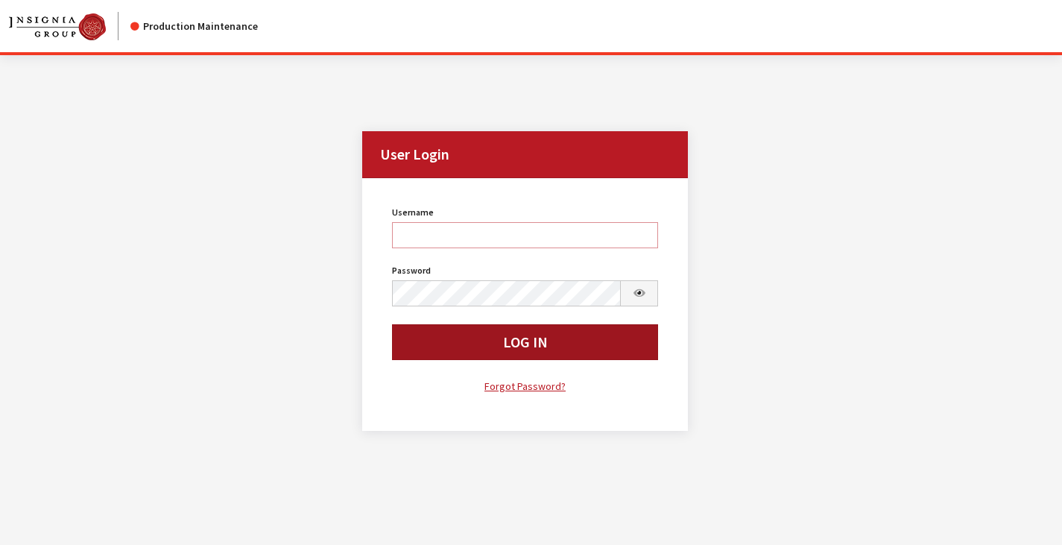
type input "mhossain"
click at [527, 333] on button "Log In" at bounding box center [525, 342] width 267 height 36
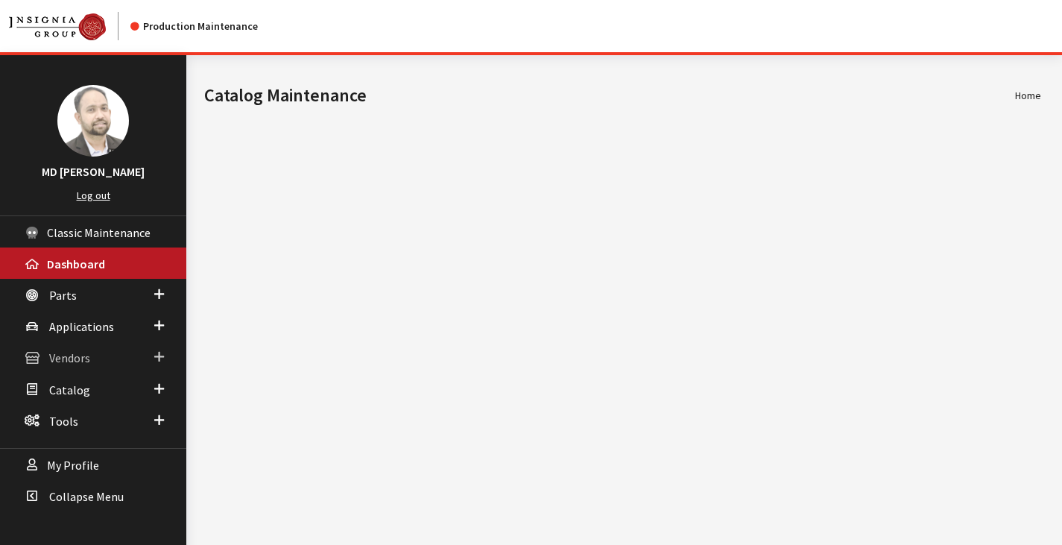
click at [70, 359] on span "Vendors" at bounding box center [69, 358] width 41 height 15
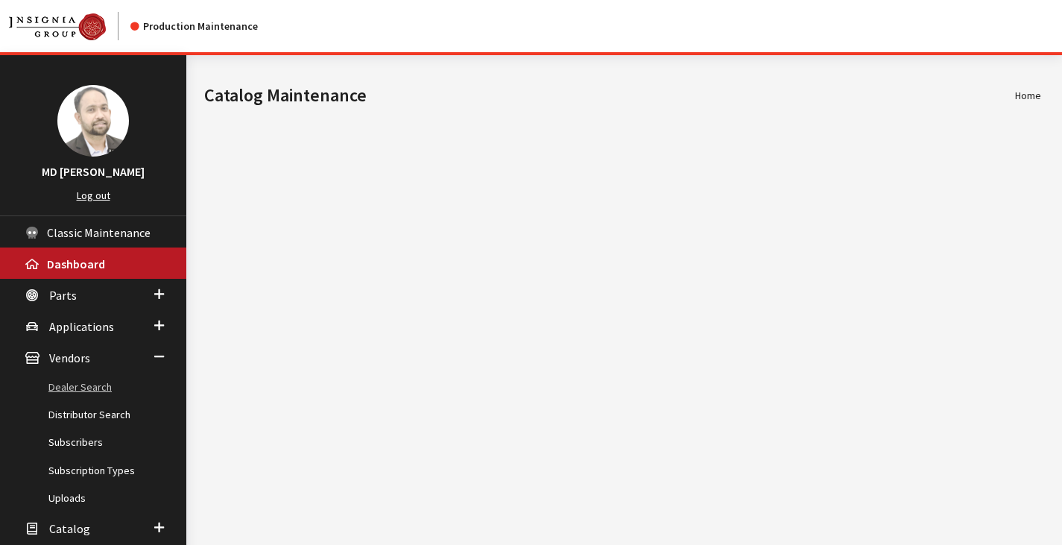
click at [79, 377] on link "Dealer Search" at bounding box center [93, 388] width 186 height 28
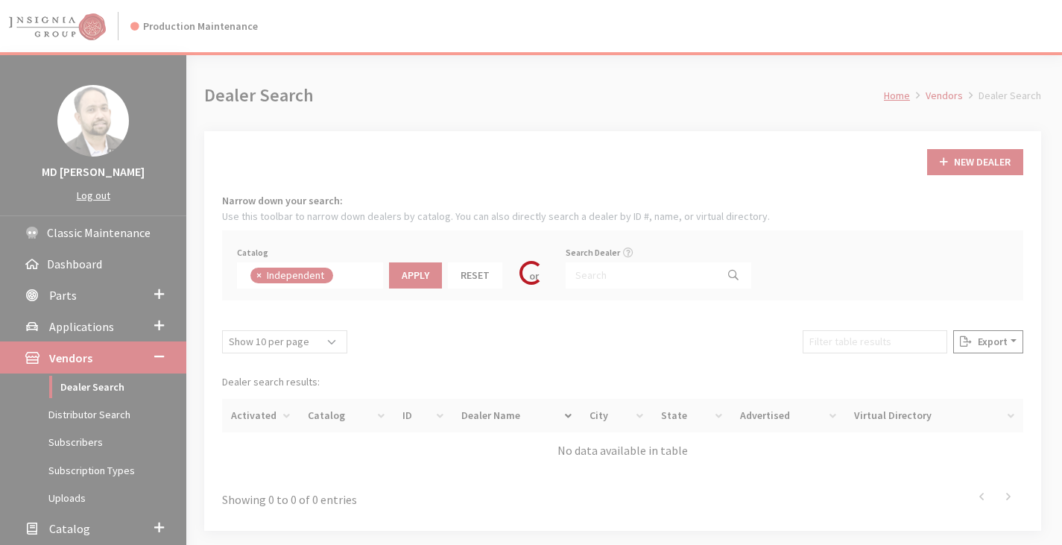
scroll to position [109, 0]
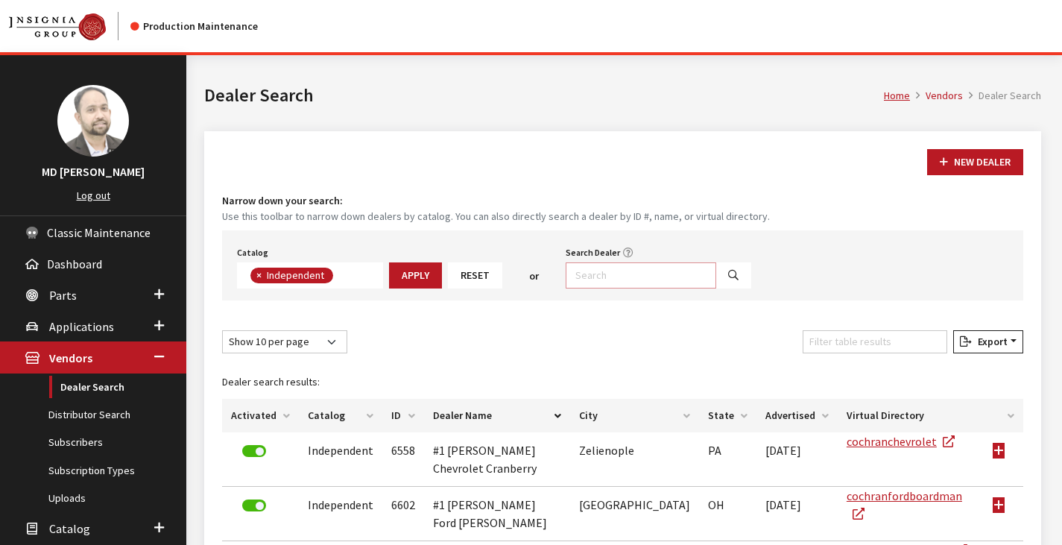
click at [583, 277] on input "Search Dealer" at bounding box center [641, 275] width 151 height 26
type input "demosaburu"
select select
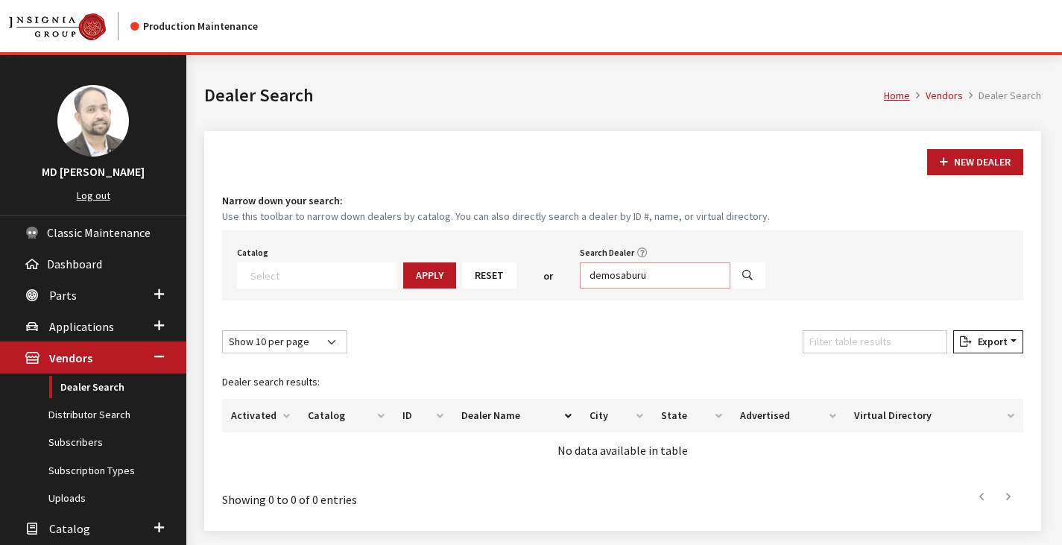
click at [649, 281] on input "demosaburu" at bounding box center [655, 275] width 151 height 26
type input "demosabaru"
select select
click at [114, 385] on link "Dealer Search" at bounding box center [93, 388] width 186 height 28
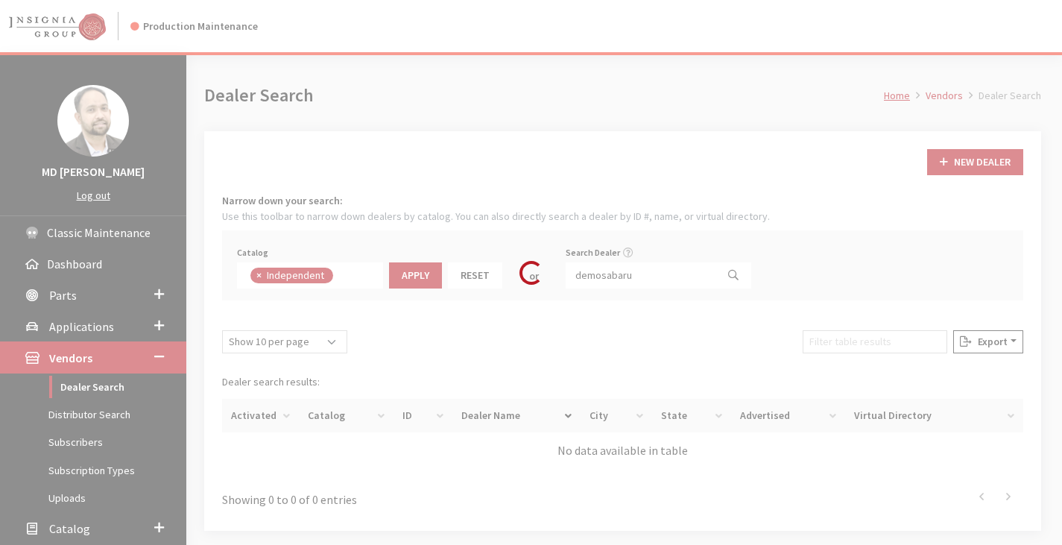
scroll to position [109, 0]
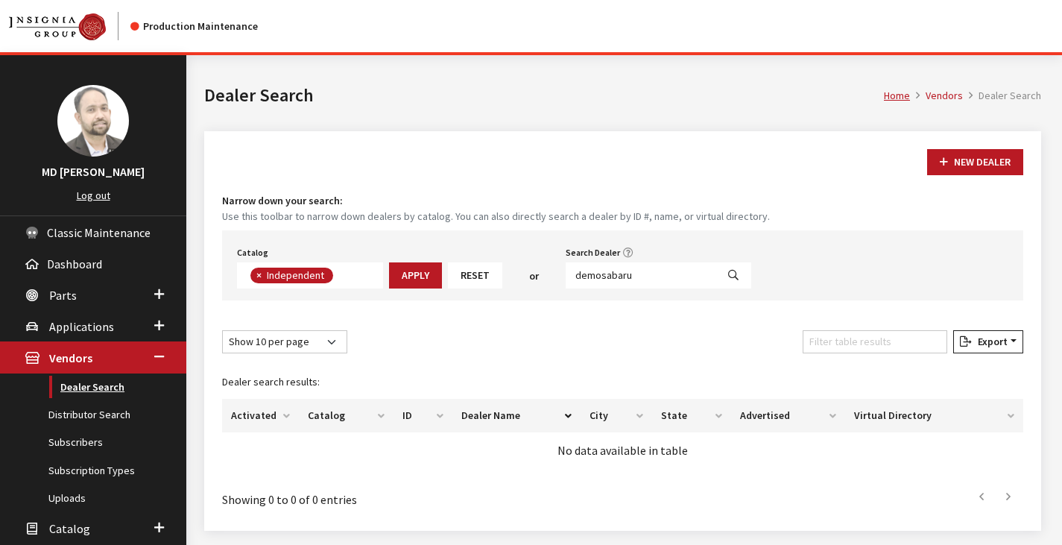
click at [95, 385] on link "Dealer Search" at bounding box center [93, 388] width 186 height 28
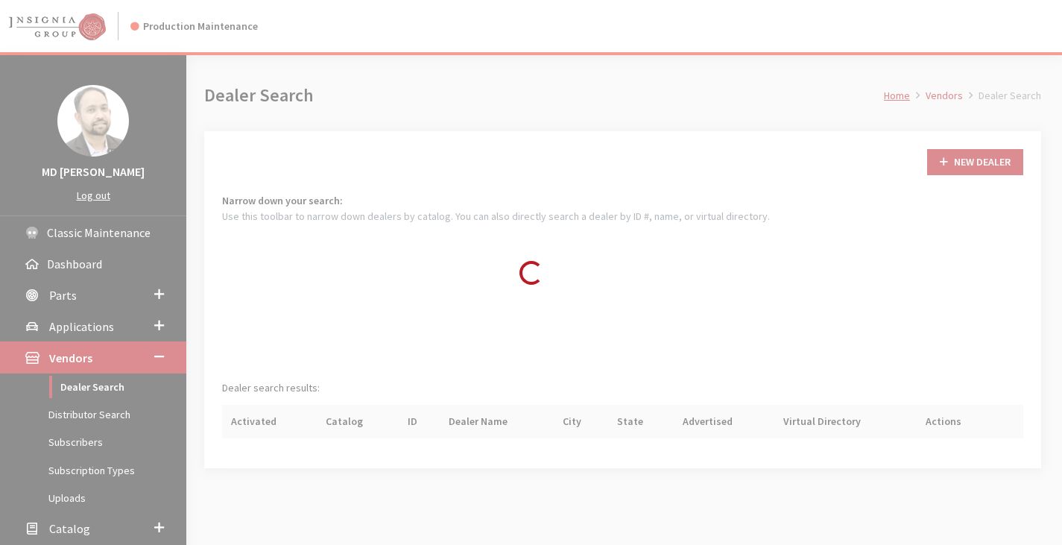
scroll to position [107, 0]
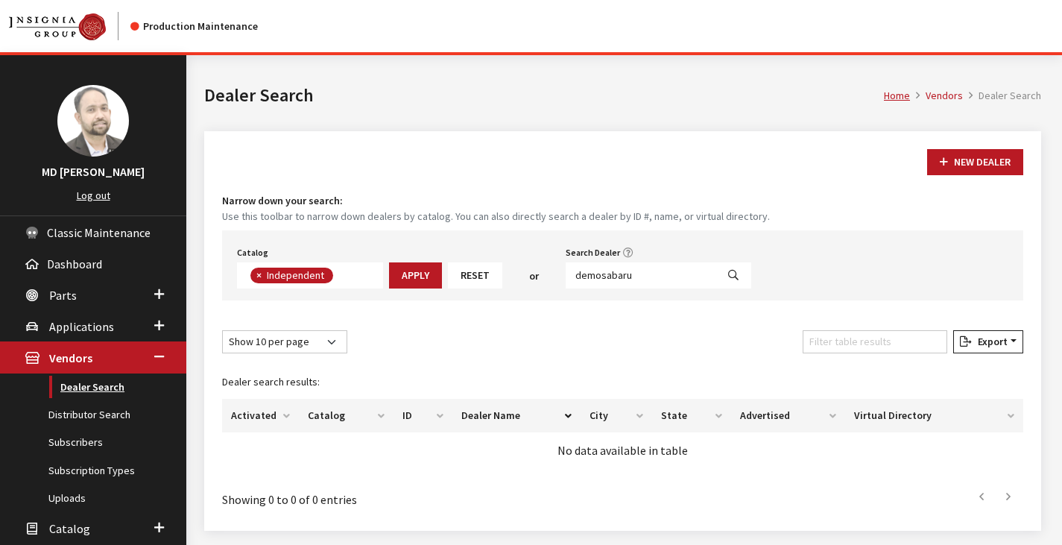
click at [95, 385] on link "Dealer Search" at bounding box center [93, 388] width 186 height 28
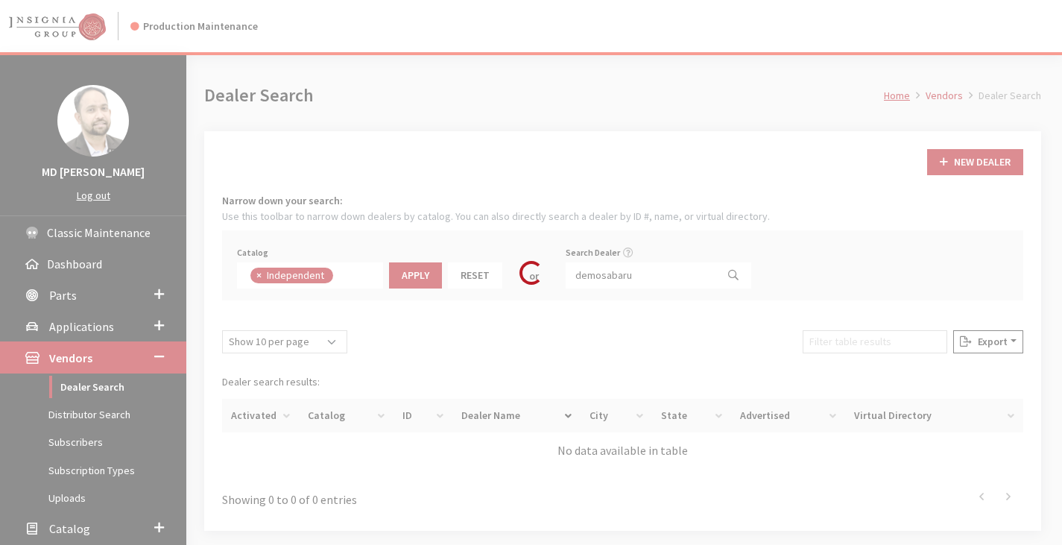
scroll to position [109, 0]
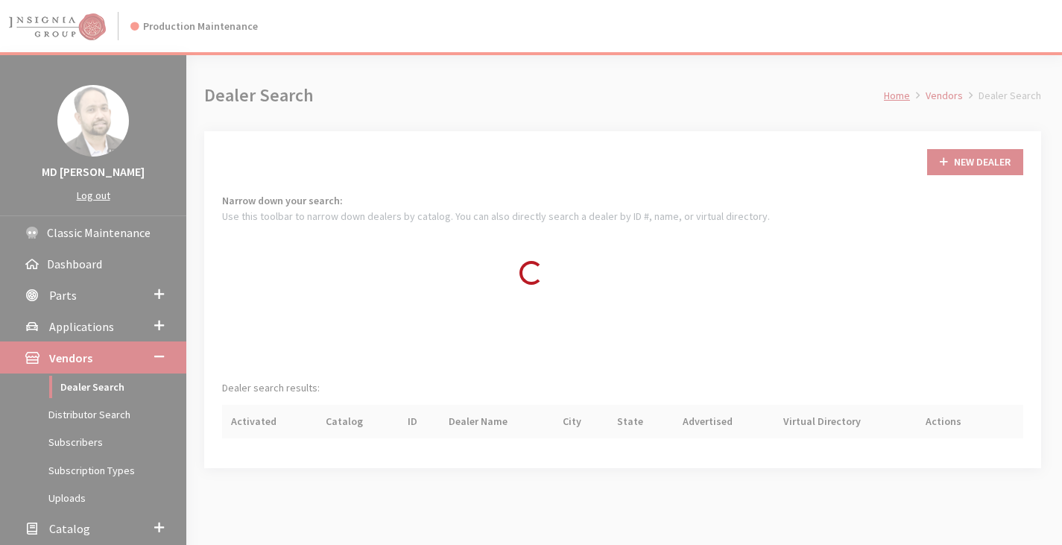
scroll to position [107, 0]
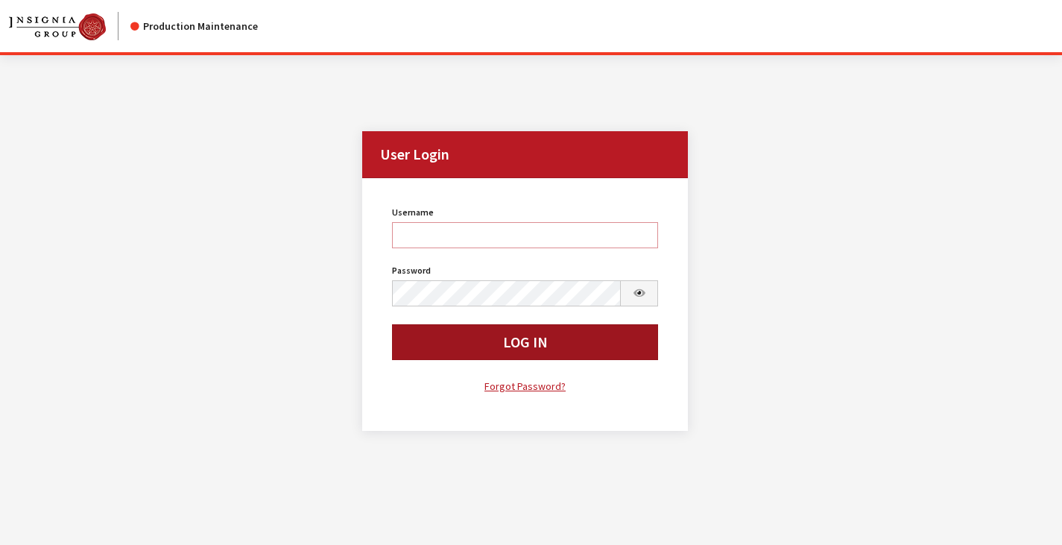
type input "mhossain"
click at [532, 338] on button "Log In" at bounding box center [525, 342] width 267 height 36
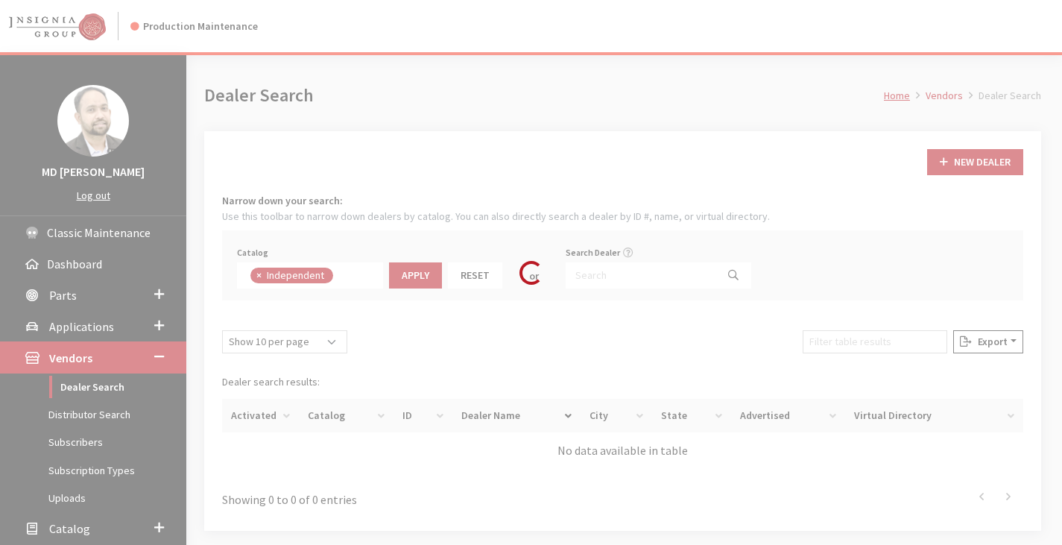
scroll to position [109, 0]
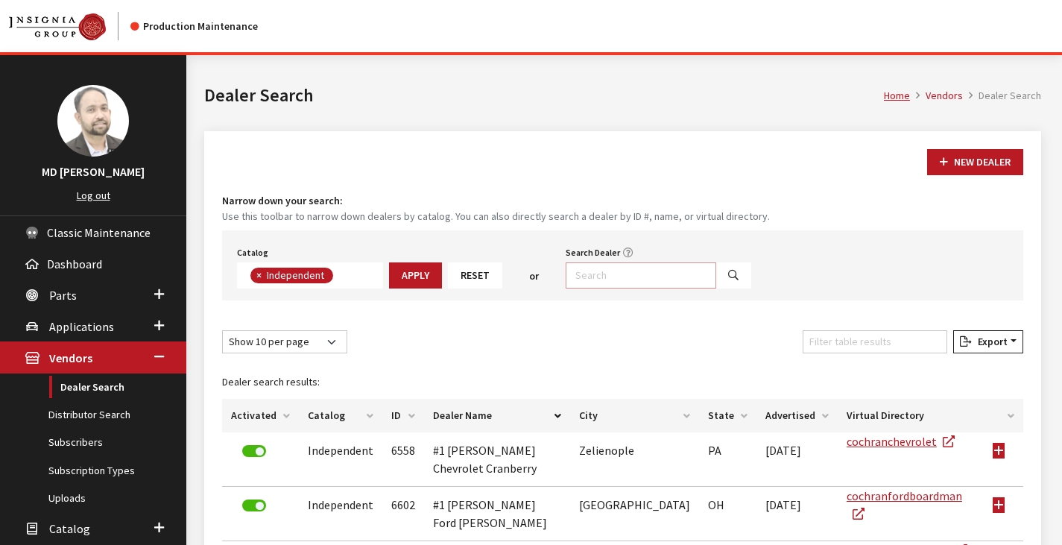
click at [589, 274] on input "Search Dealer" at bounding box center [641, 275] width 151 height 26
type input "demosabaru"
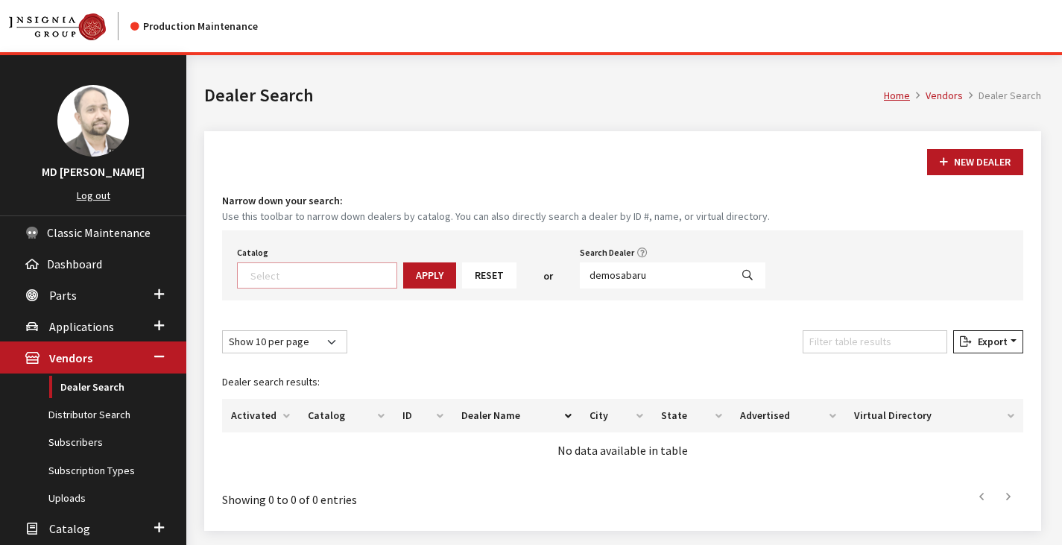
click at [299, 274] on textarea "Search" at bounding box center [324, 274] width 146 height 13
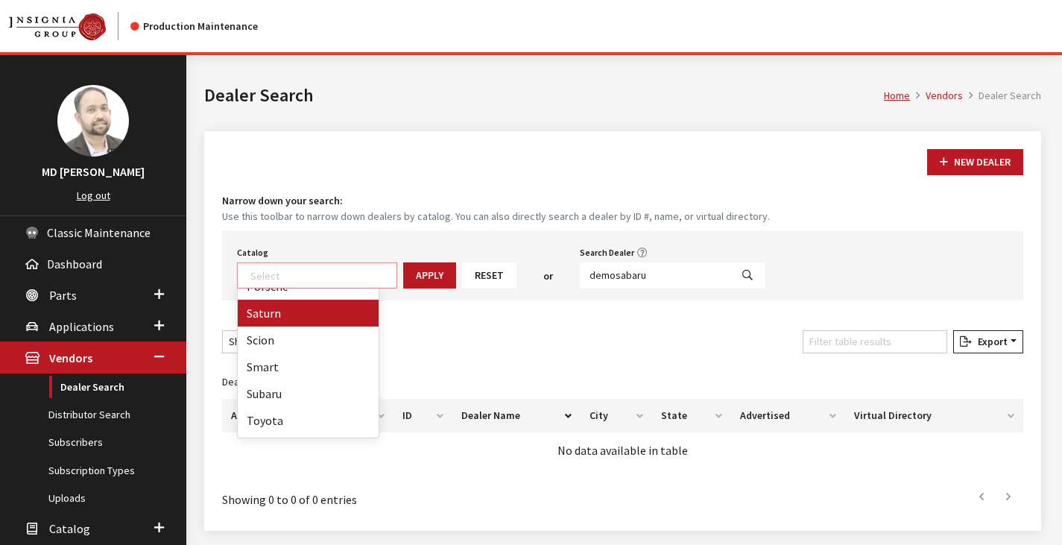
scroll to position [634, 0]
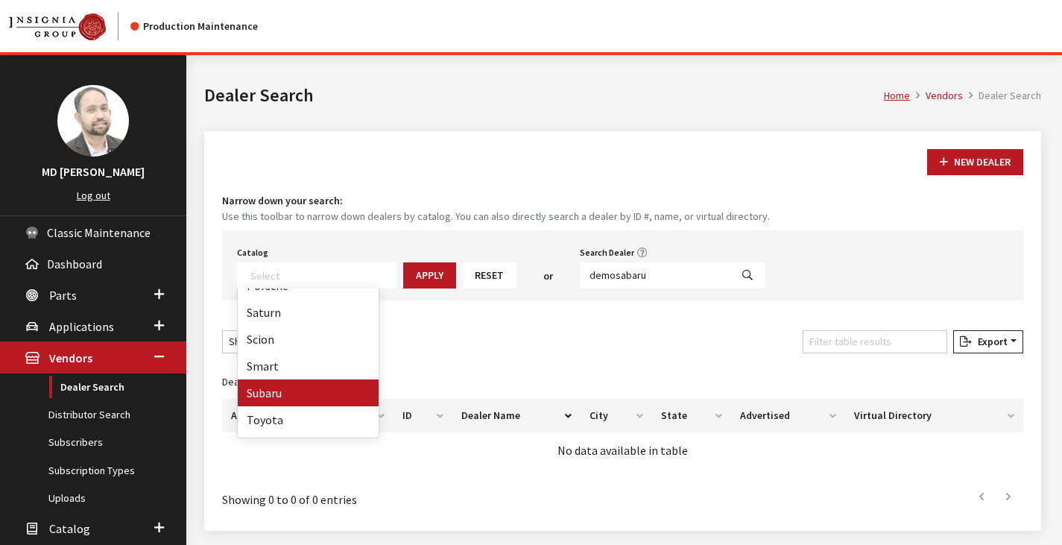
select select "16"
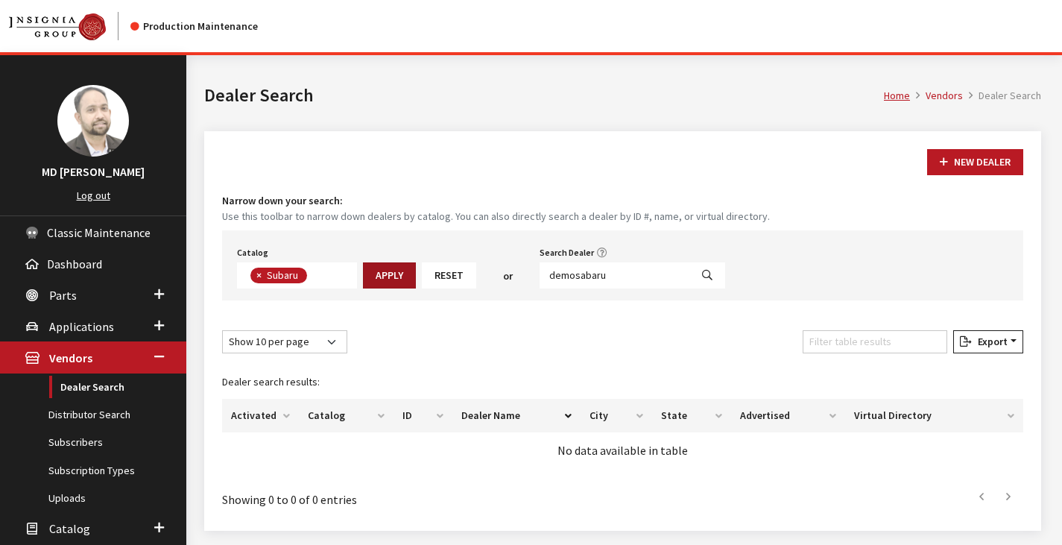
click at [386, 269] on button "Apply" at bounding box center [389, 275] width 53 height 26
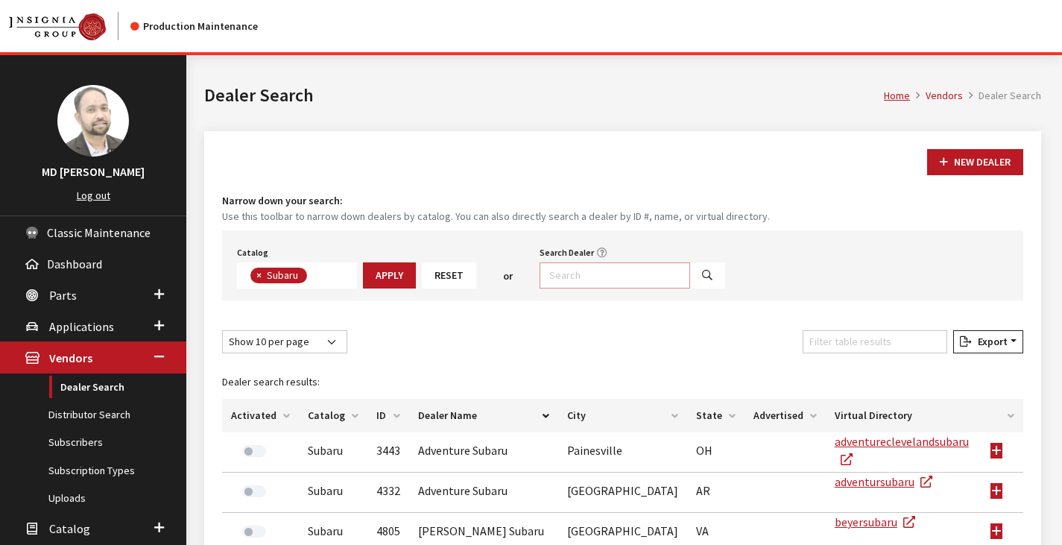
click at [556, 276] on input "Search Dealer" at bounding box center [615, 275] width 151 height 26
type input "demo"
select select
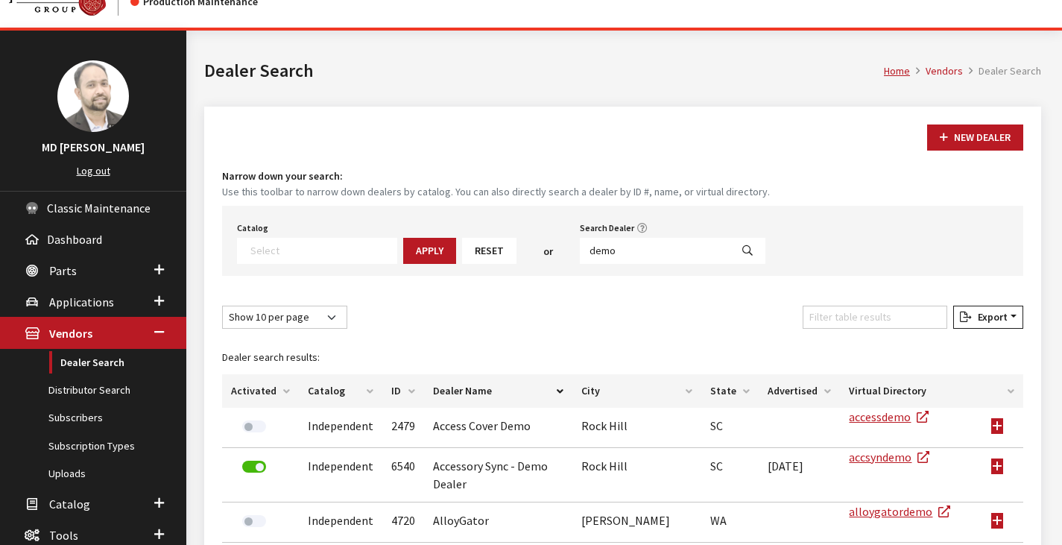
scroll to position [38, 0]
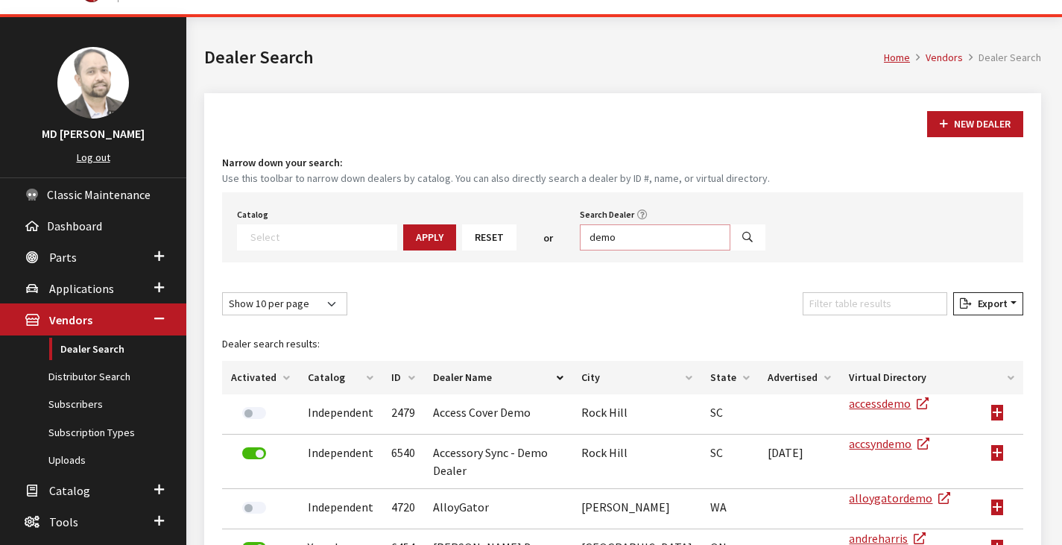
click at [613, 237] on input "demo" at bounding box center [655, 237] width 151 height 26
type input "demosab"
select select
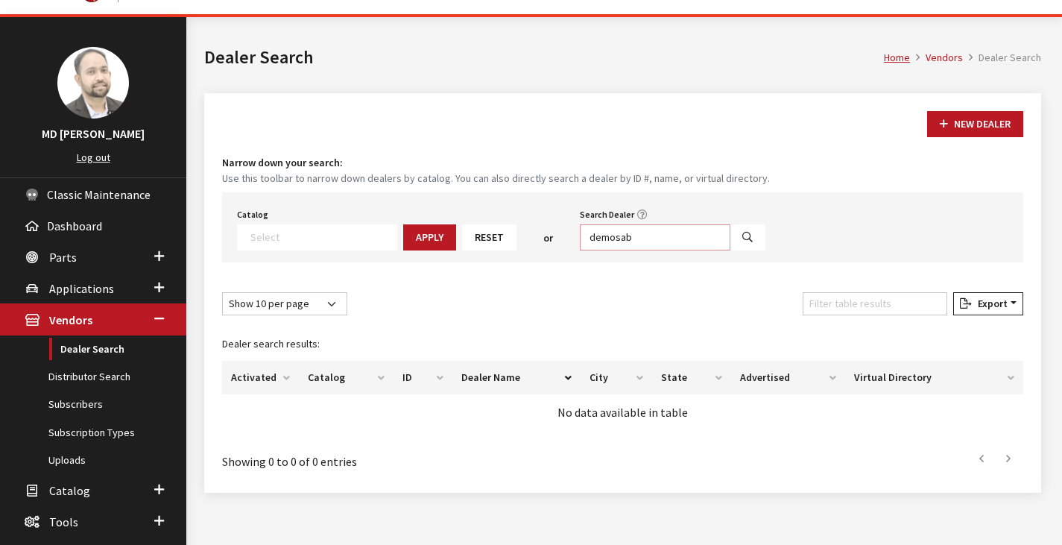
click at [613, 237] on input "demosab" at bounding box center [655, 237] width 151 height 26
type input "demosa"
click at [279, 233] on textarea "Search" at bounding box center [324, 236] width 146 height 13
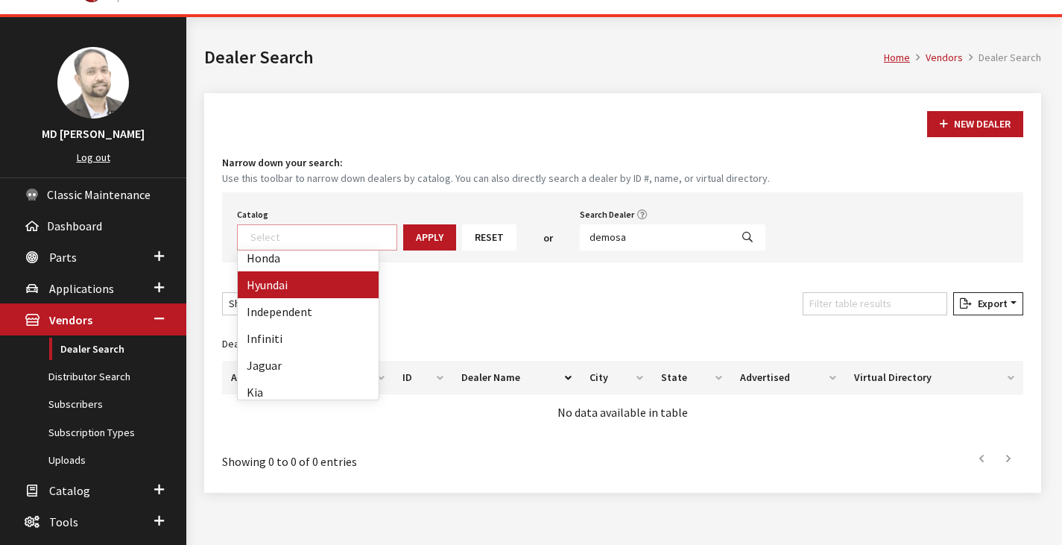
scroll to position [248, 0]
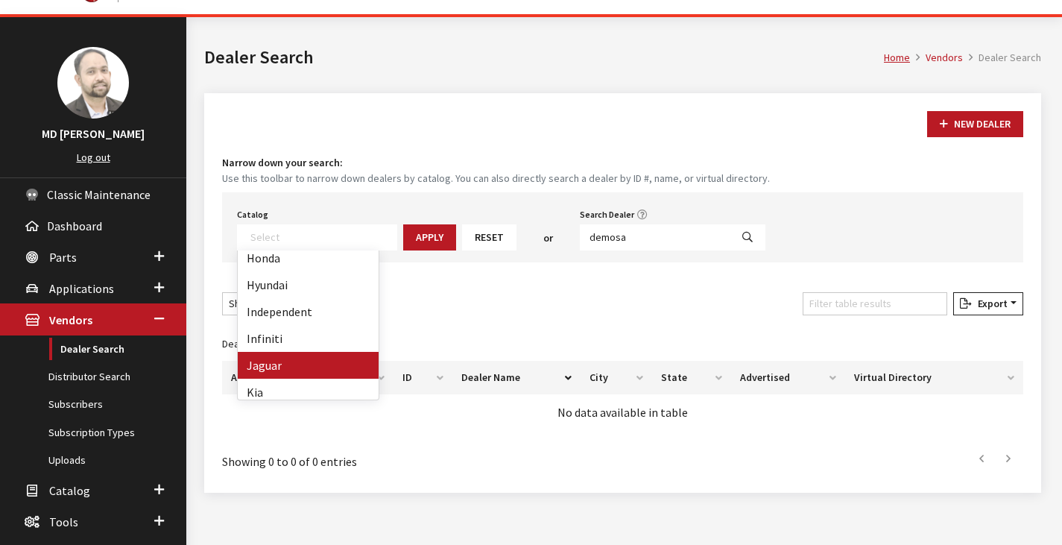
select select "20"
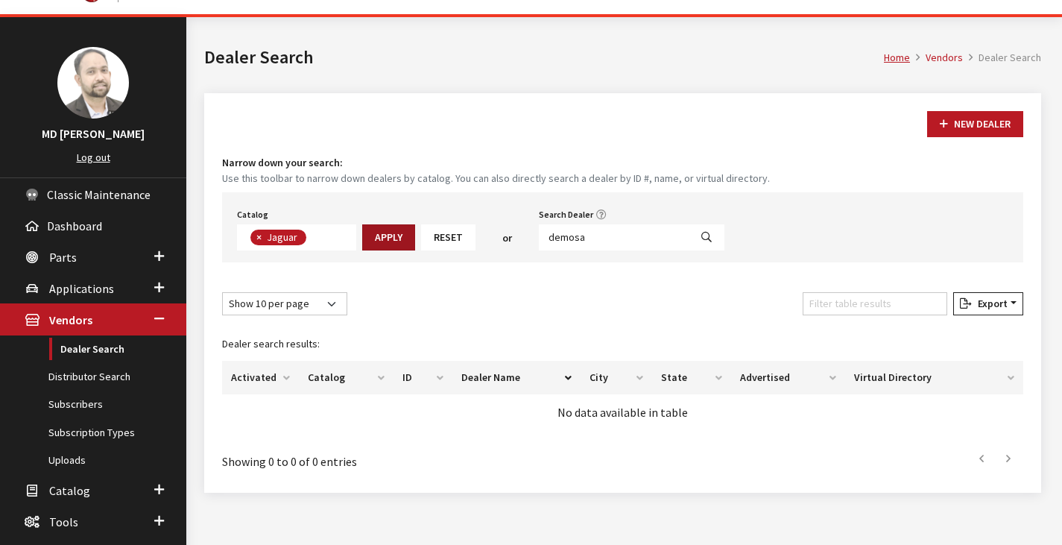
click at [388, 244] on button "Apply" at bounding box center [388, 237] width 53 height 26
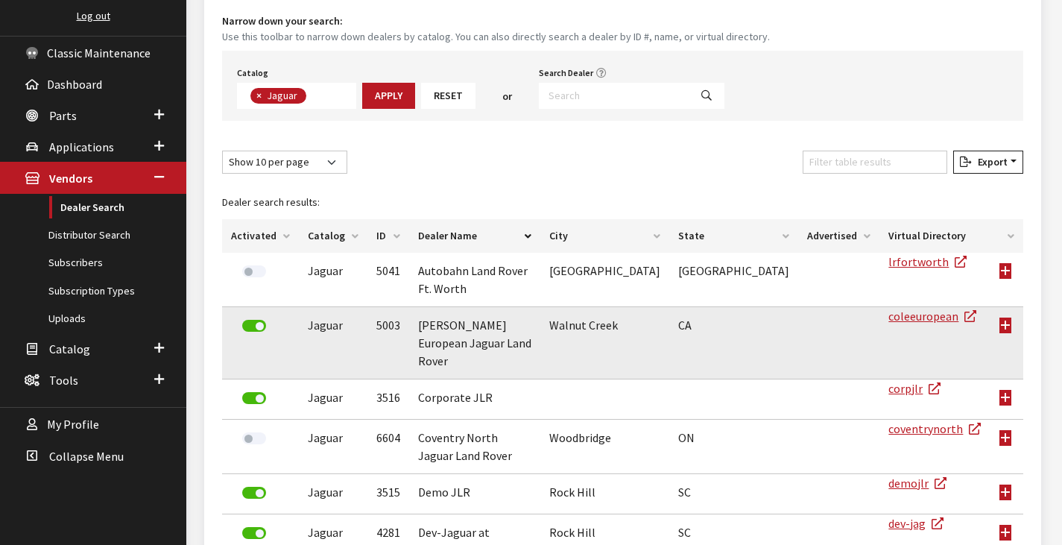
scroll to position [180, 0]
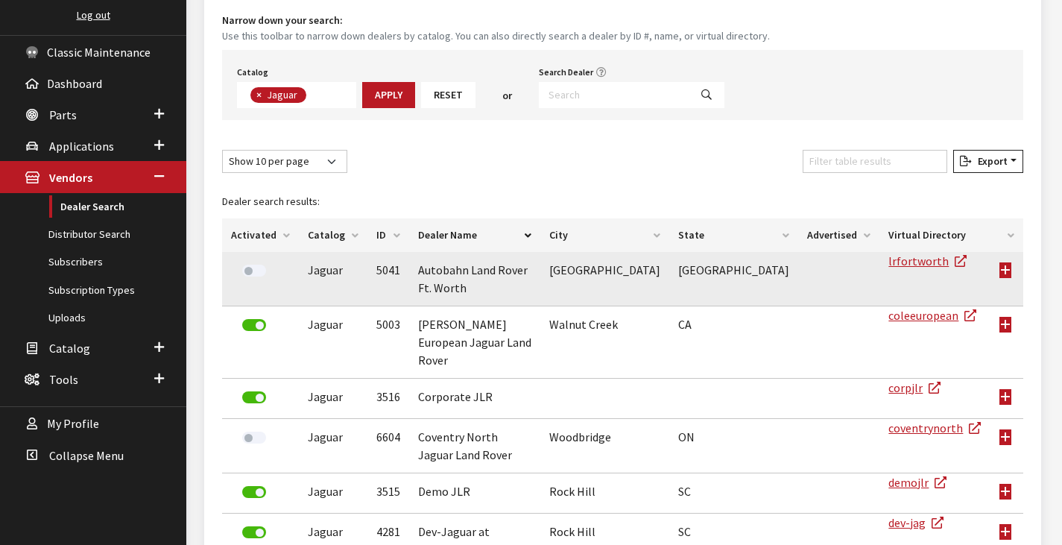
click at [1008, 263] on td at bounding box center [1007, 279] width 33 height 54
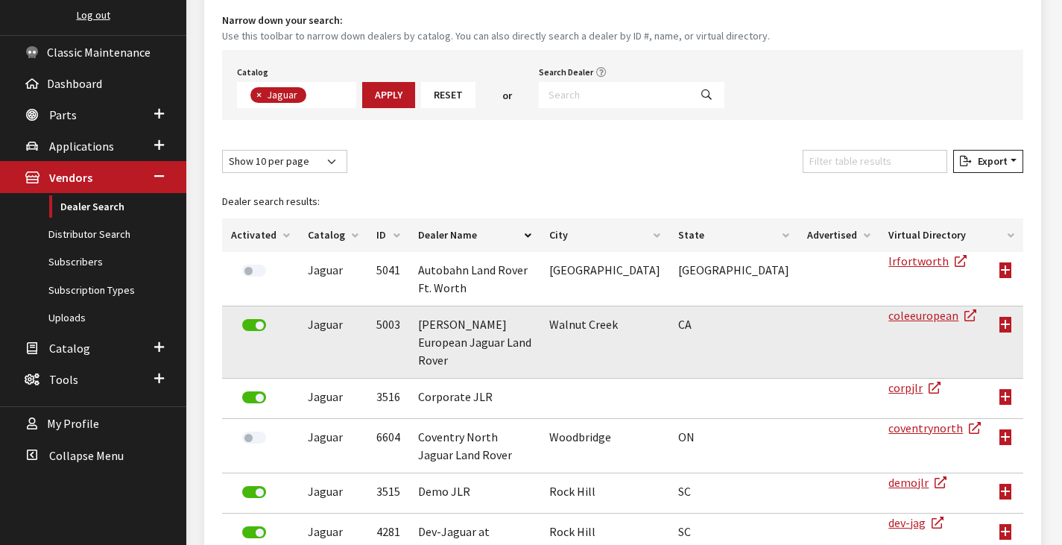
click at [1004, 306] on td at bounding box center [1007, 342] width 33 height 72
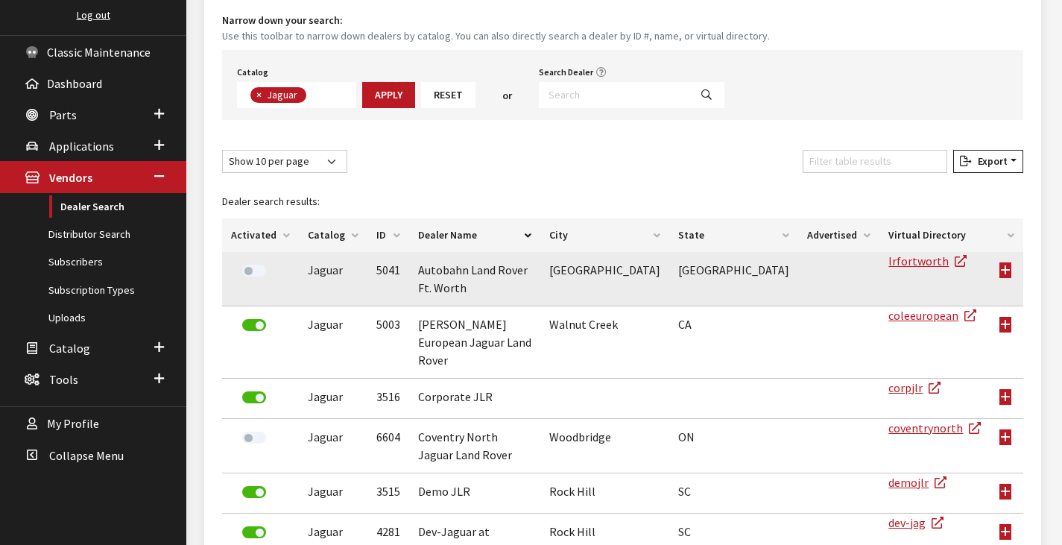
click at [1004, 261] on td at bounding box center [1007, 279] width 33 height 54
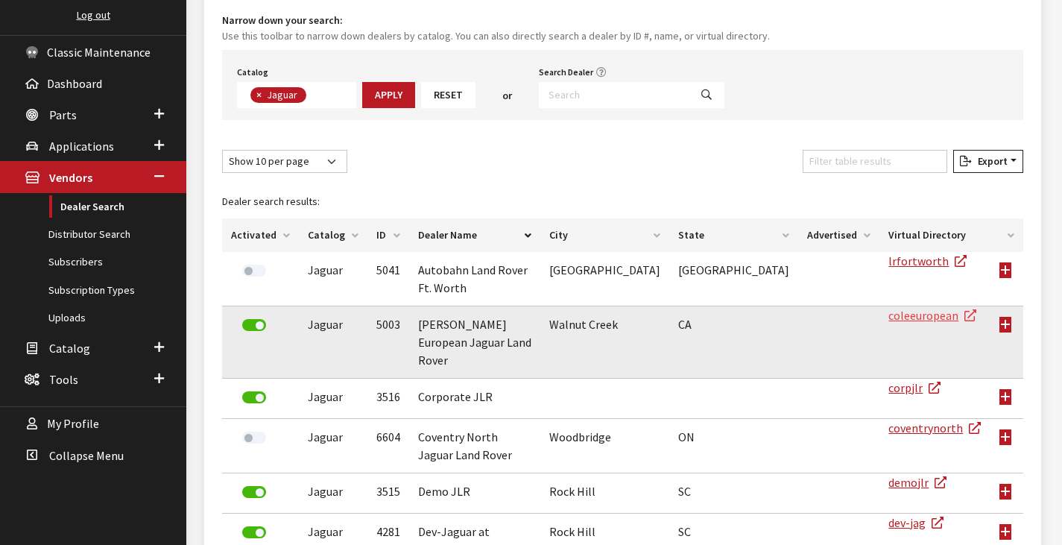
click at [890, 308] on link "coleeuropean" at bounding box center [933, 315] width 88 height 15
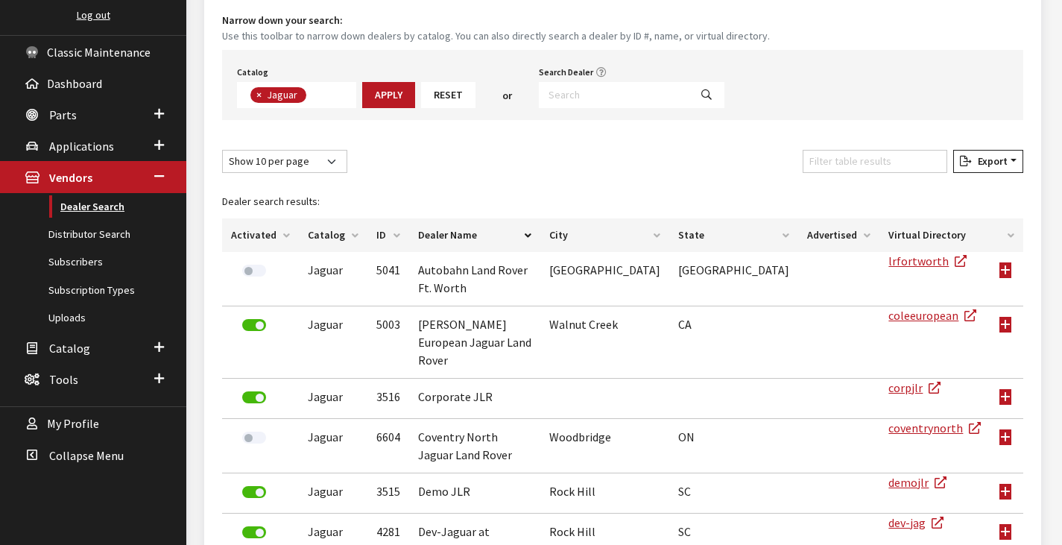
click at [105, 210] on link "Dealer Search" at bounding box center [93, 207] width 186 height 28
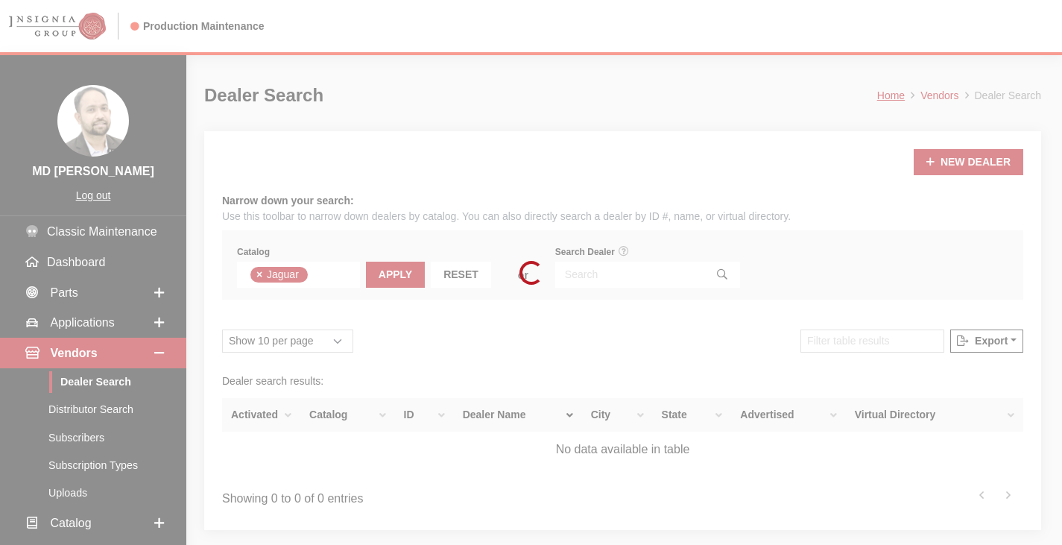
scroll to position [137, 0]
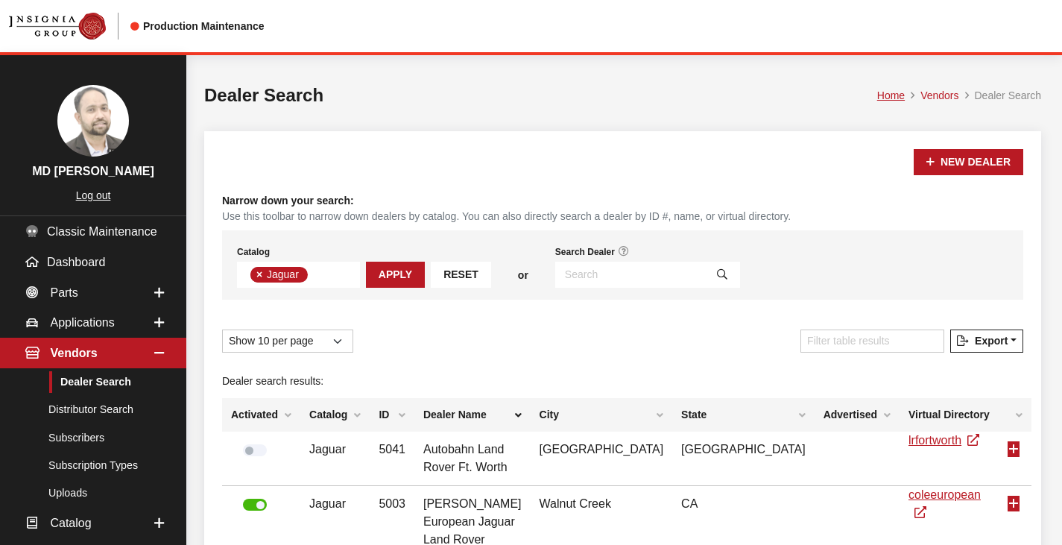
click at [257, 271] on span "×" at bounding box center [259, 274] width 6 height 12
select select
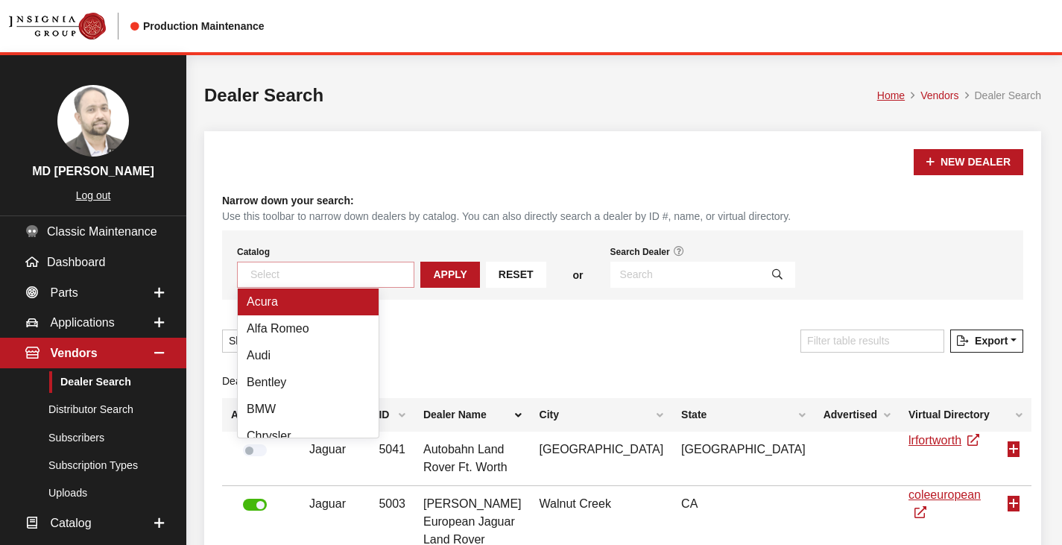
scroll to position [184, 0]
click at [260, 274] on textarea "Search" at bounding box center [332, 274] width 163 height 13
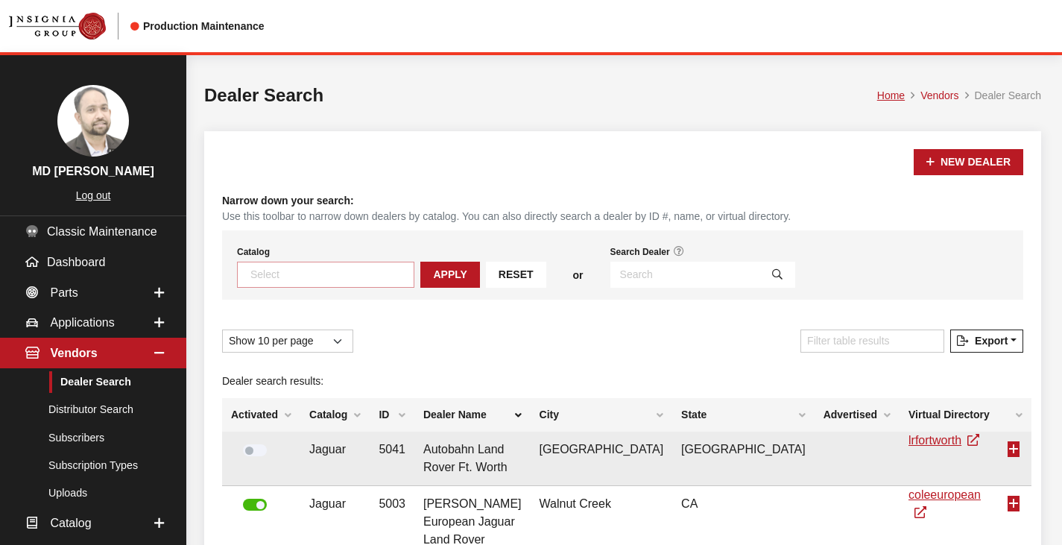
scroll to position [188, 0]
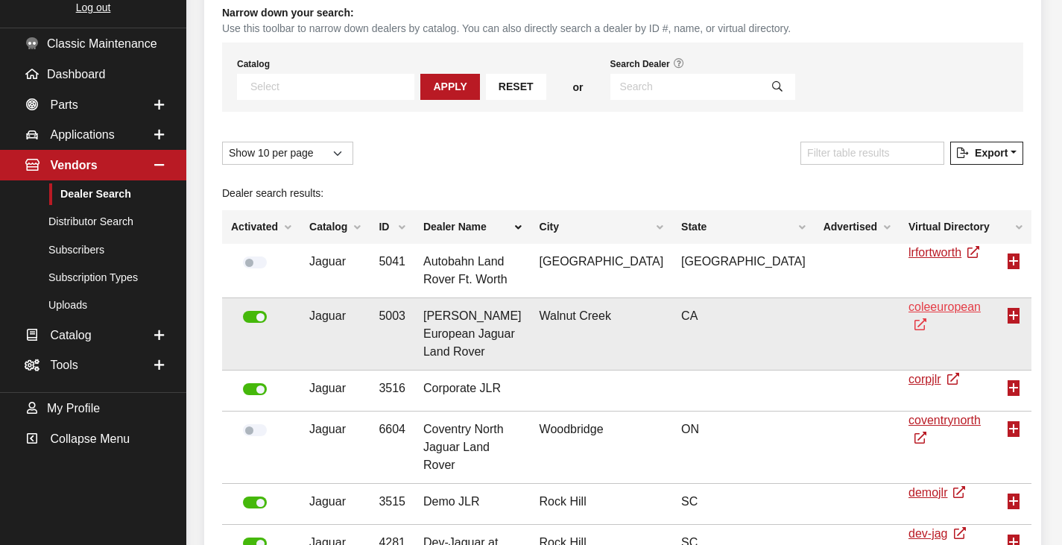
click at [909, 300] on link "coleeuropean" at bounding box center [945, 315] width 72 height 31
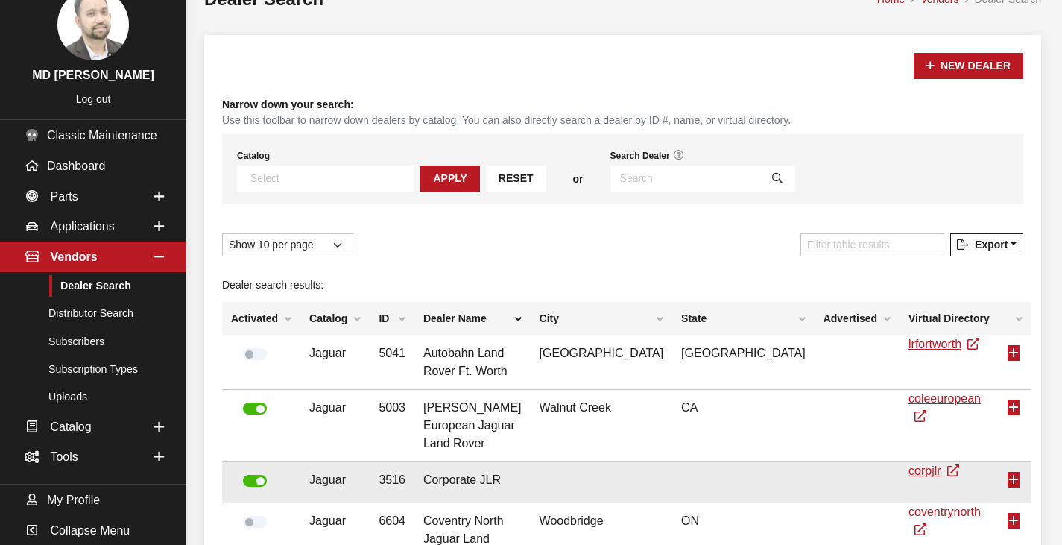
scroll to position [94, 0]
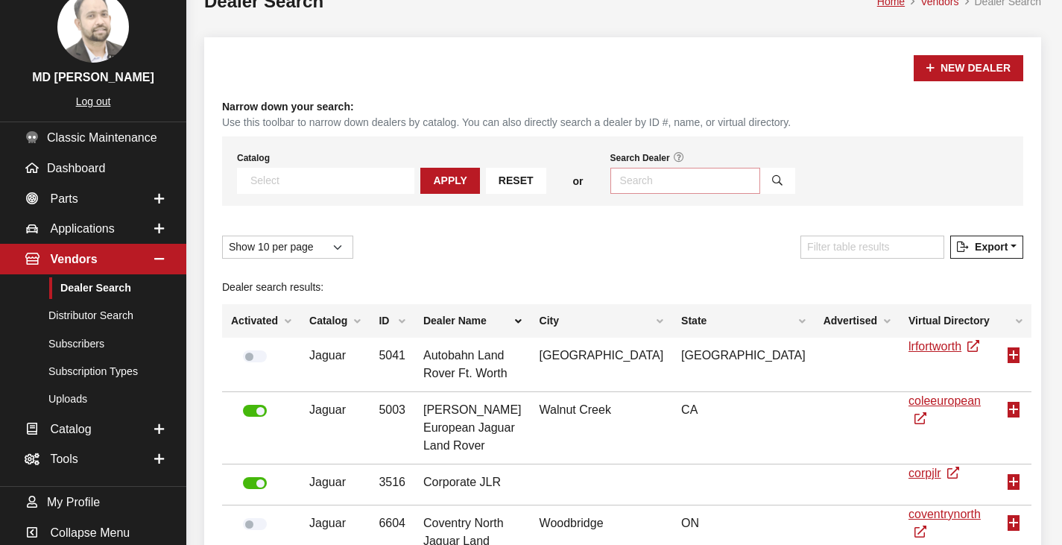
click at [611, 179] on input "Search Dealer" at bounding box center [686, 181] width 150 height 26
type input "demo"
select select
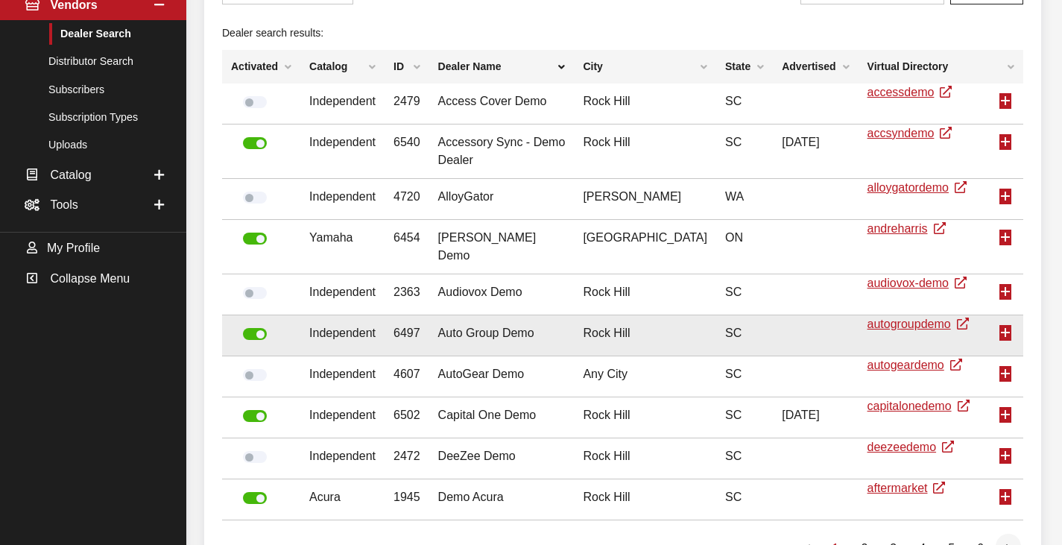
scroll to position [349, 0]
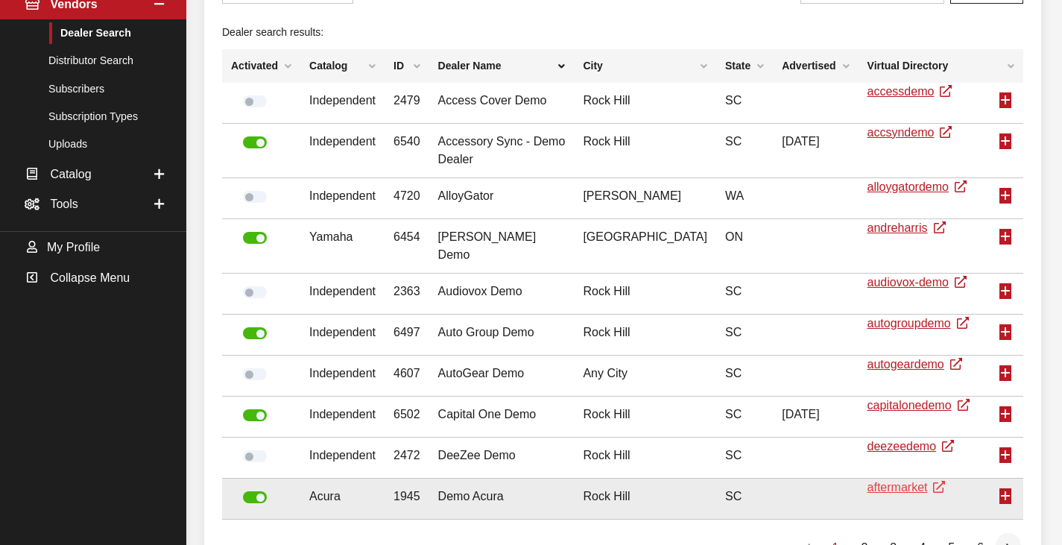
click at [868, 481] on link "aftermarket" at bounding box center [907, 487] width 78 height 13
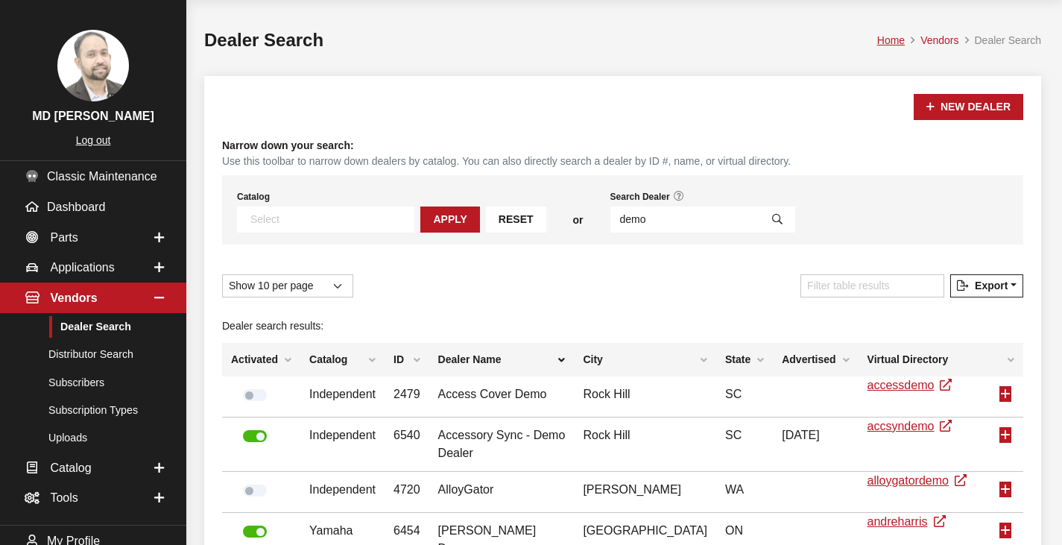
scroll to position [54, 0]
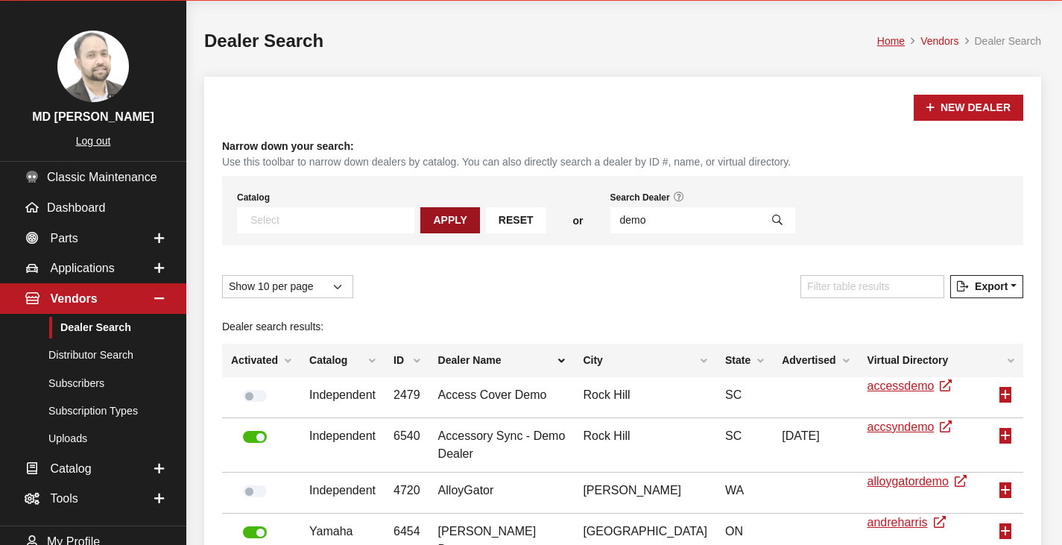
click at [421, 220] on button "Apply" at bounding box center [450, 220] width 59 height 26
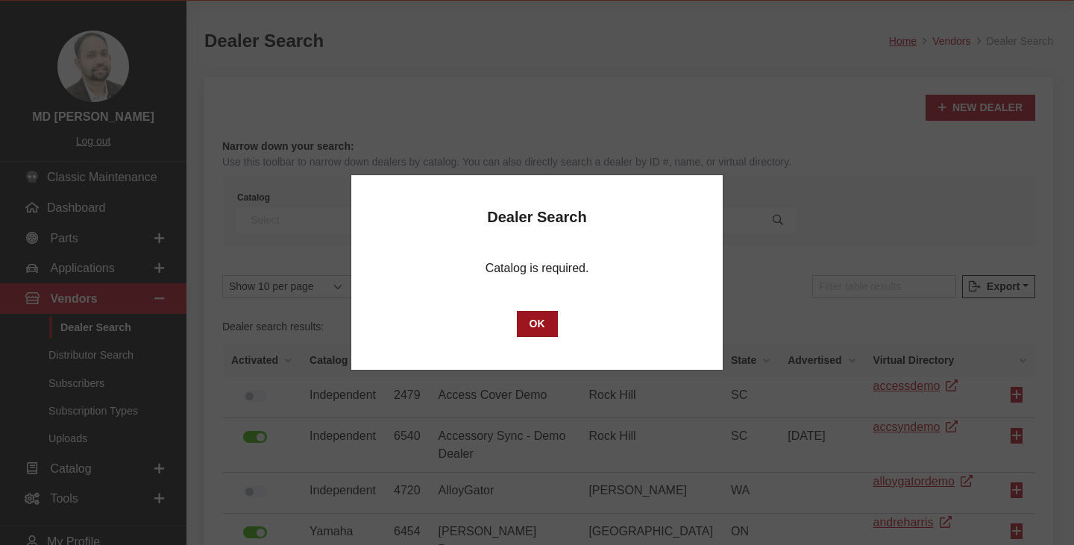
click at [542, 324] on button "OK" at bounding box center [537, 324] width 41 height 26
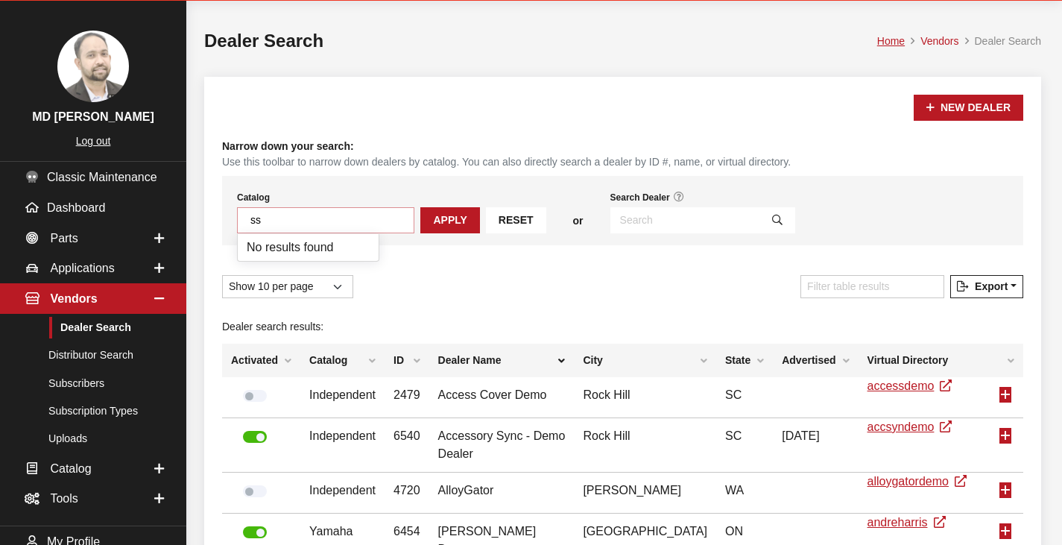
type textarea "s"
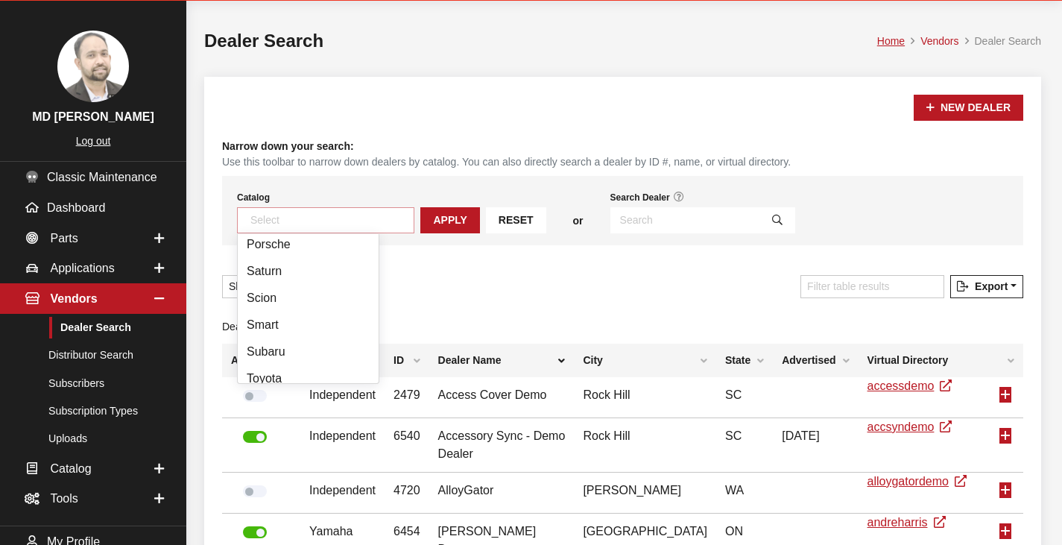
scroll to position [635, 0]
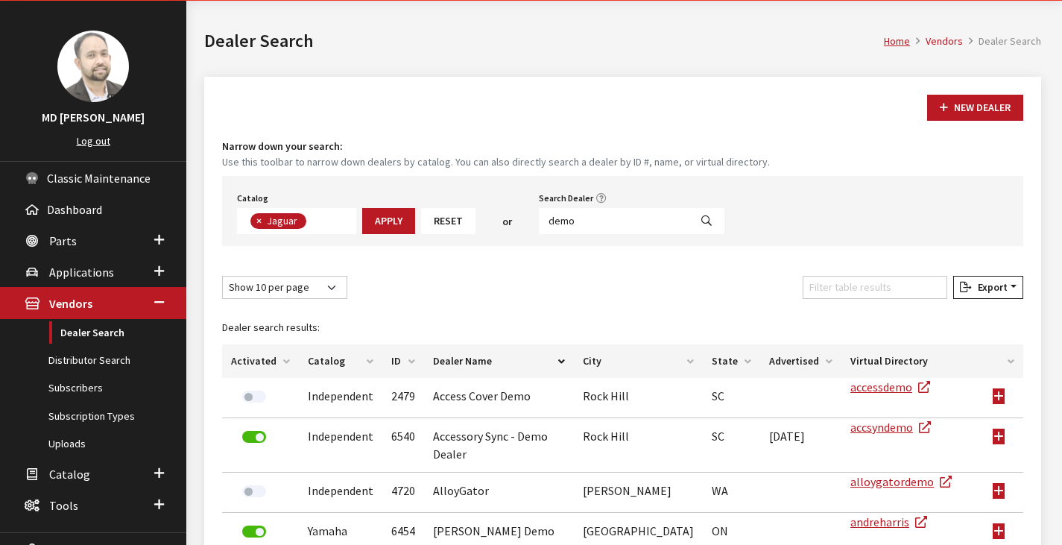
scroll to position [136, 0]
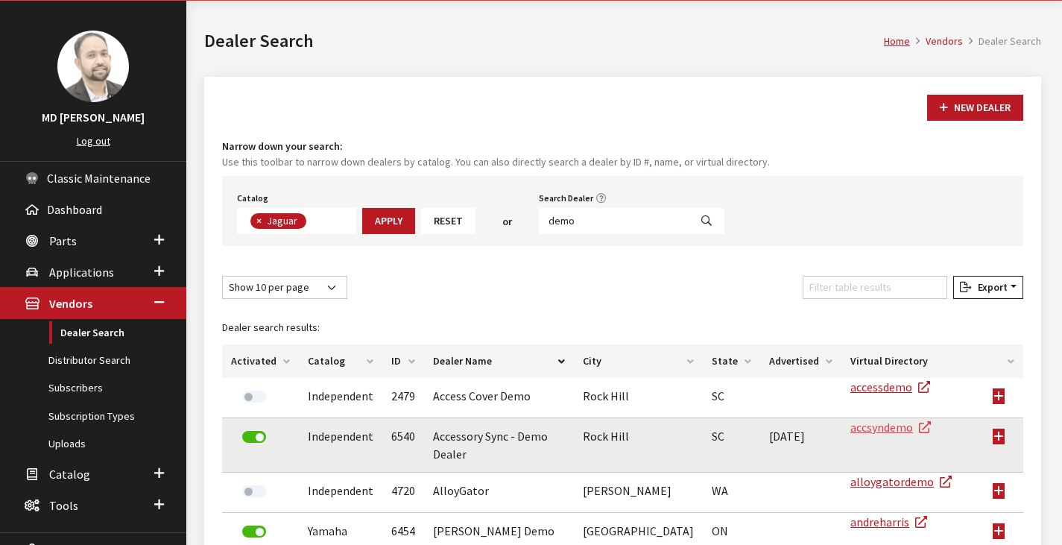
click at [851, 429] on link "accsyndemo" at bounding box center [891, 427] width 81 height 15
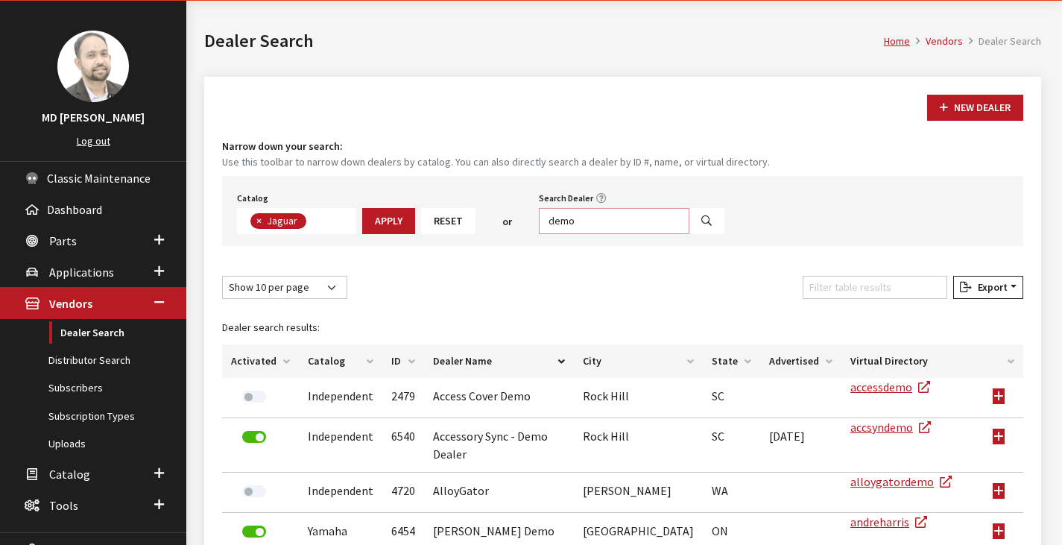
click at [589, 222] on input "demo" at bounding box center [614, 221] width 151 height 26
type input "demosa"
click at [258, 218] on span "×" at bounding box center [258, 220] width 5 height 13
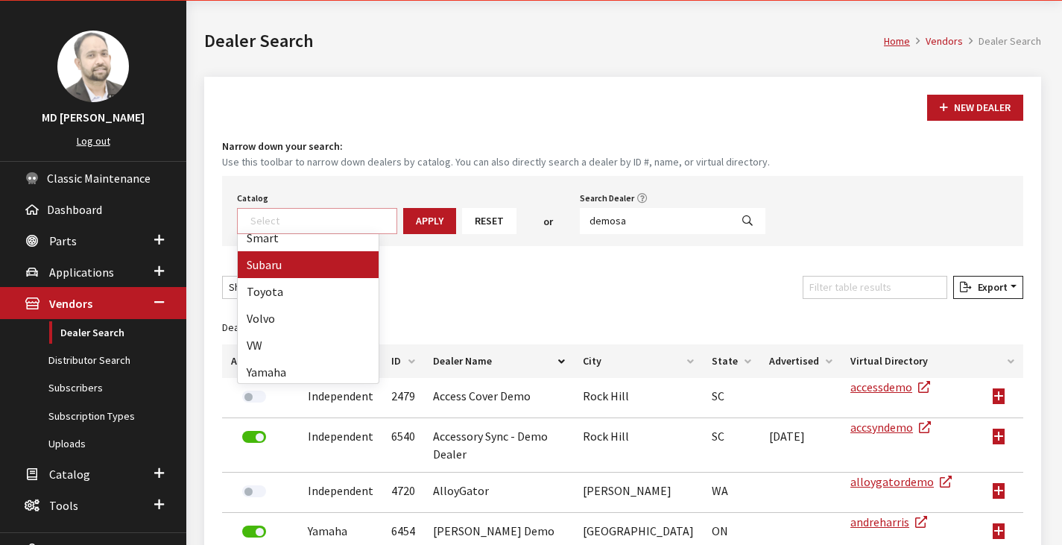
scroll to position [708, 0]
select select "16"
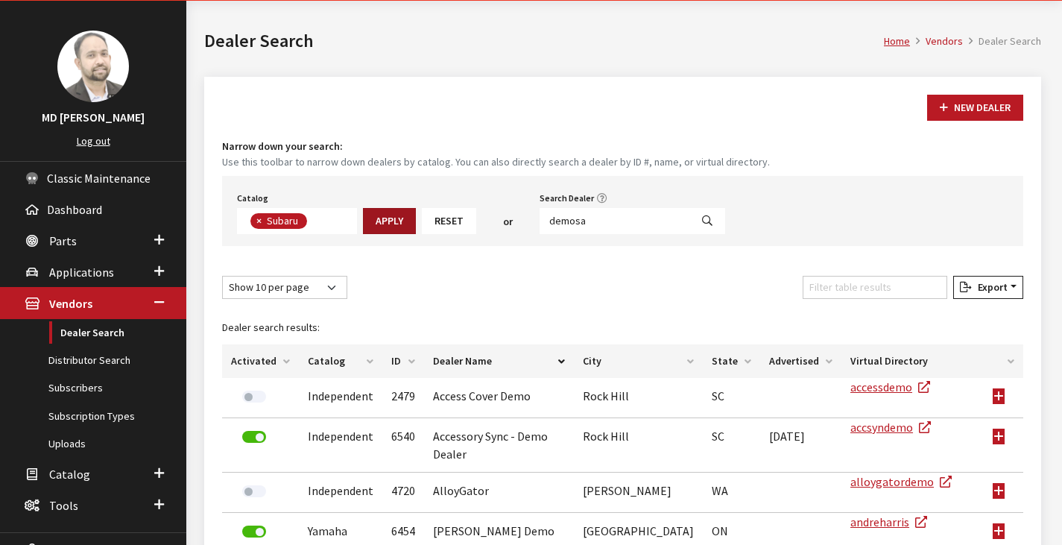
click at [397, 219] on button "Apply" at bounding box center [389, 221] width 53 height 26
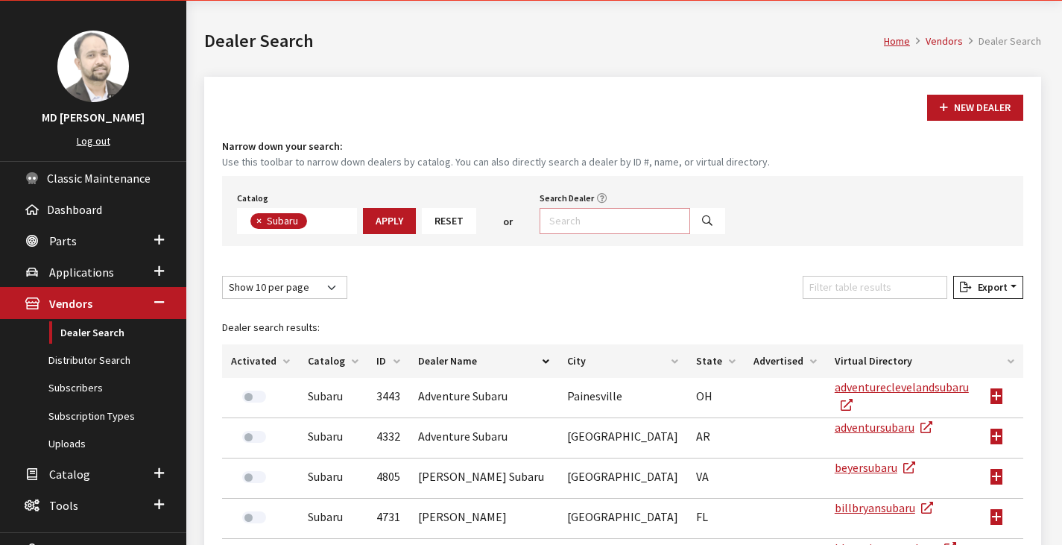
click at [571, 219] on input "Search Dealer" at bounding box center [615, 221] width 151 height 26
type input "demosuburu"
select select
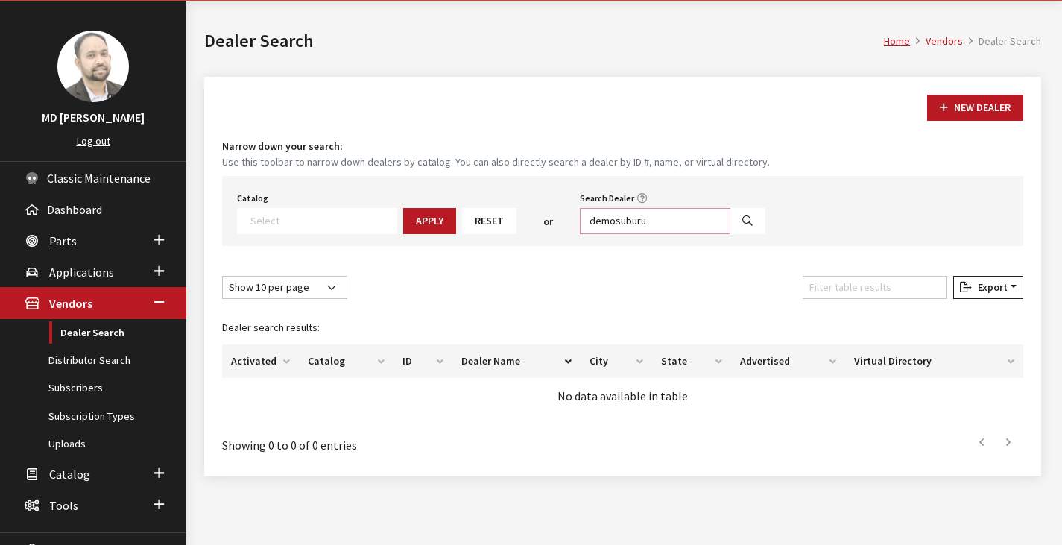
drag, startPoint x: 632, startPoint y: 223, endPoint x: 550, endPoint y: 222, distance: 82.0
click at [550, 222] on div "Catalog Acura Alfa Romeo Audi Bentley BMW Chrysler DoubleTake Ford GM Honda Hyu…" at bounding box center [623, 211] width 802 height 70
paste input "DemoSuba"
type input "DemoSubaru"
select select
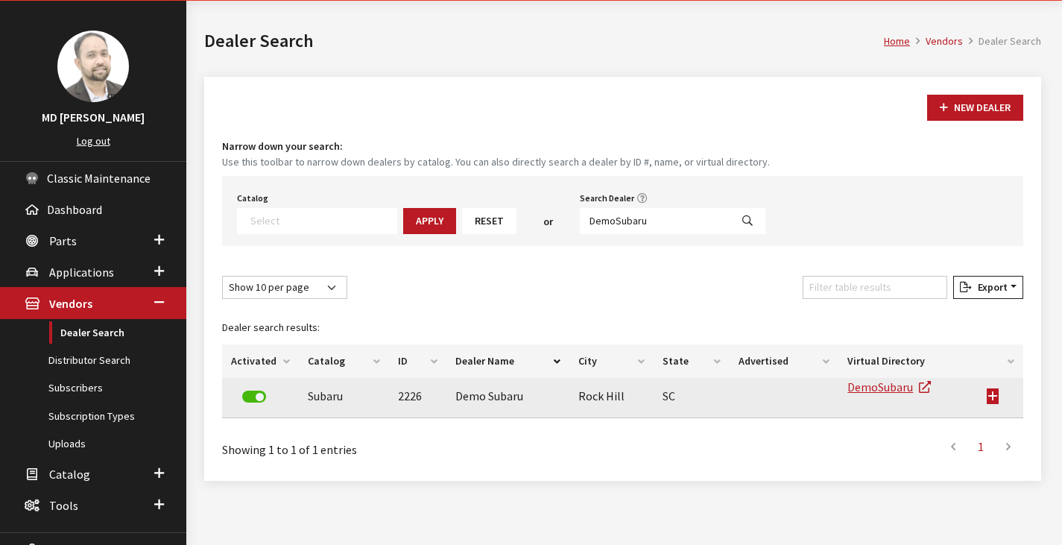
click at [993, 397] on td at bounding box center [1000, 398] width 45 height 40
click at [992, 397] on td at bounding box center [1000, 398] width 45 height 40
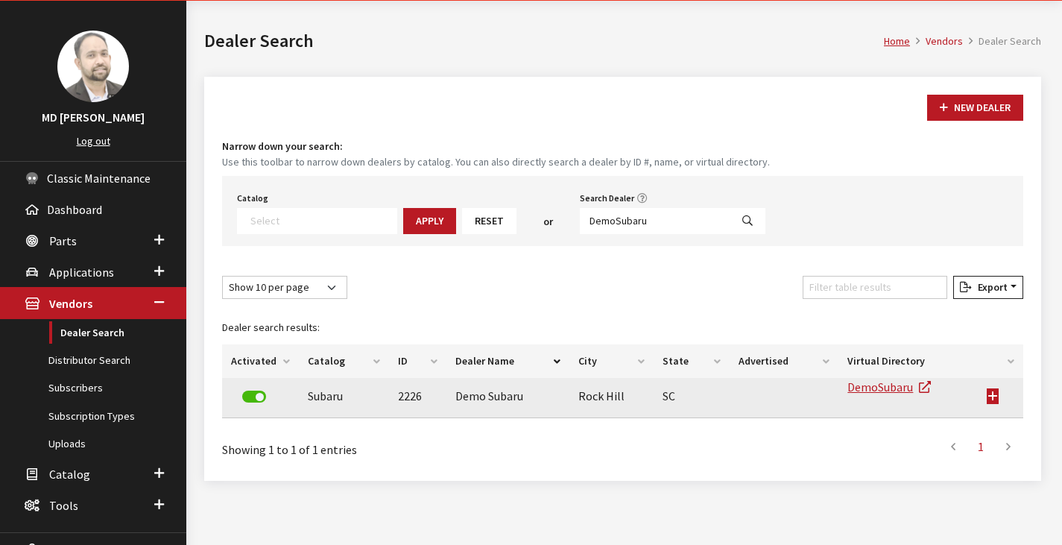
click at [992, 397] on td at bounding box center [1000, 398] width 45 height 40
click at [994, 395] on td at bounding box center [1000, 398] width 45 height 40
click at [992, 397] on td at bounding box center [1000, 398] width 45 height 40
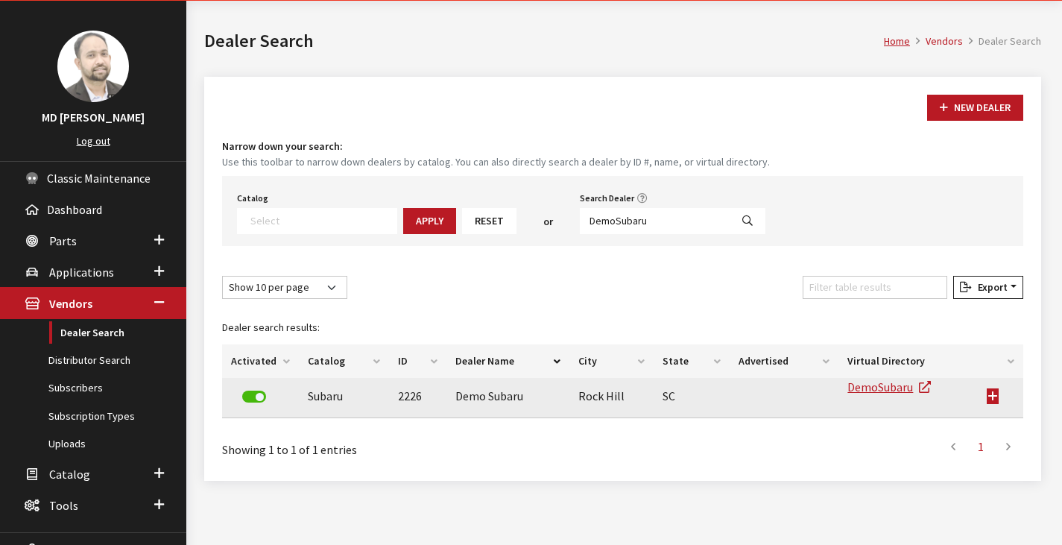
click at [992, 397] on td at bounding box center [1000, 398] width 45 height 40
click at [986, 397] on td at bounding box center [1000, 398] width 45 height 40
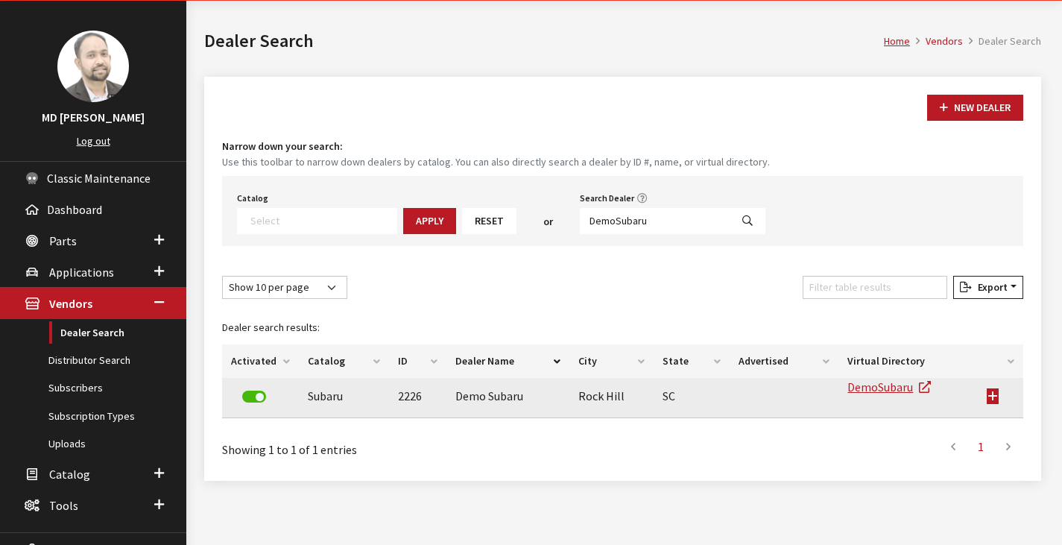
click at [986, 397] on td at bounding box center [1000, 398] width 45 height 40
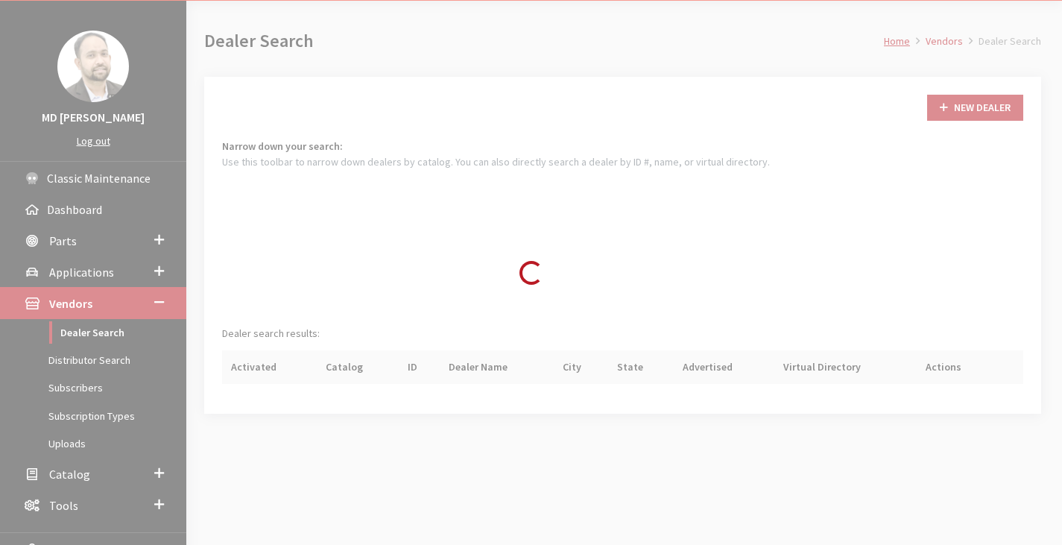
scroll to position [136, 0]
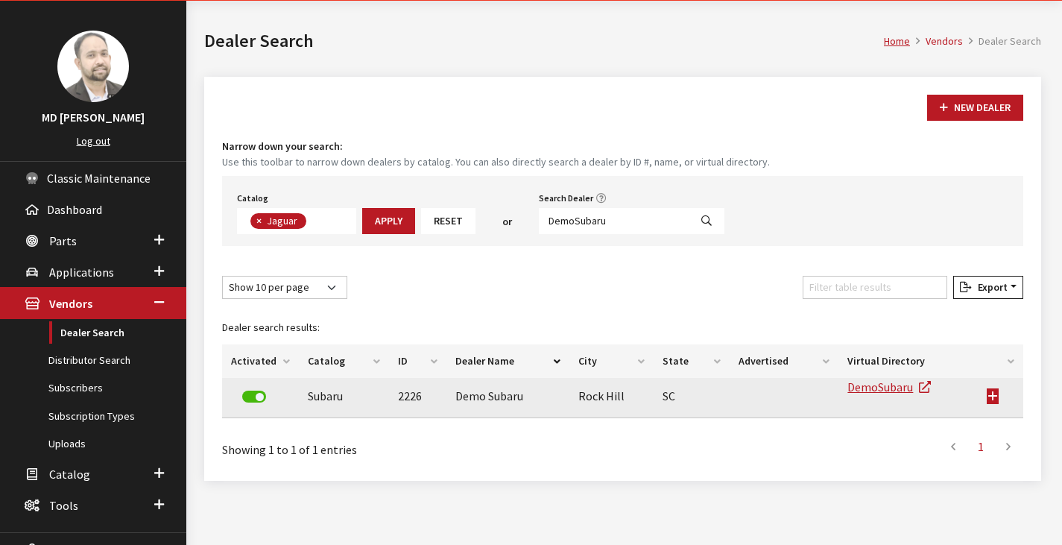
click at [993, 393] on td at bounding box center [1000, 398] width 45 height 40
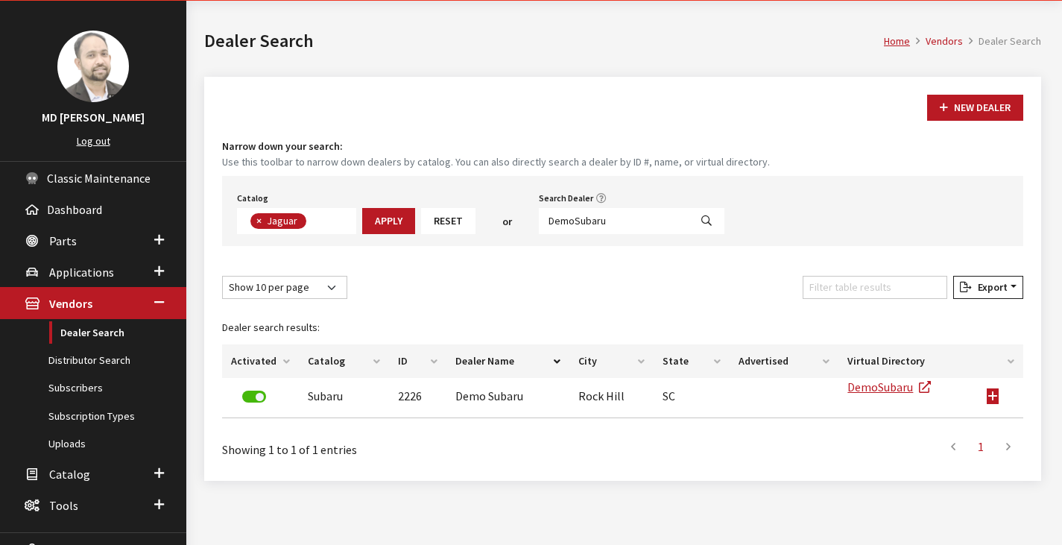
click at [723, 114] on div "New Dealer" at bounding box center [622, 108] width 807 height 26
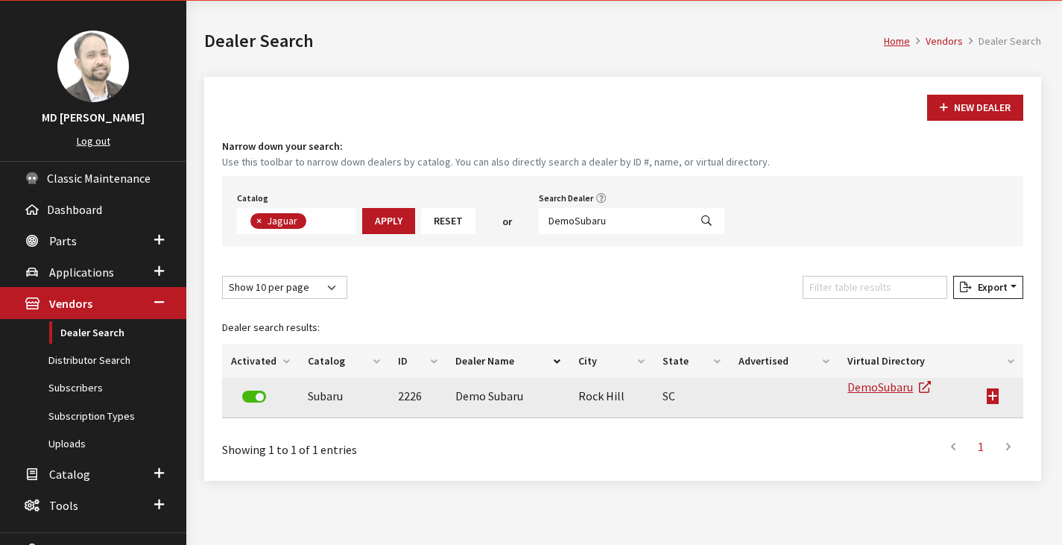
click at [992, 393] on td at bounding box center [1000, 398] width 45 height 40
click at [993, 399] on td at bounding box center [1000, 398] width 45 height 40
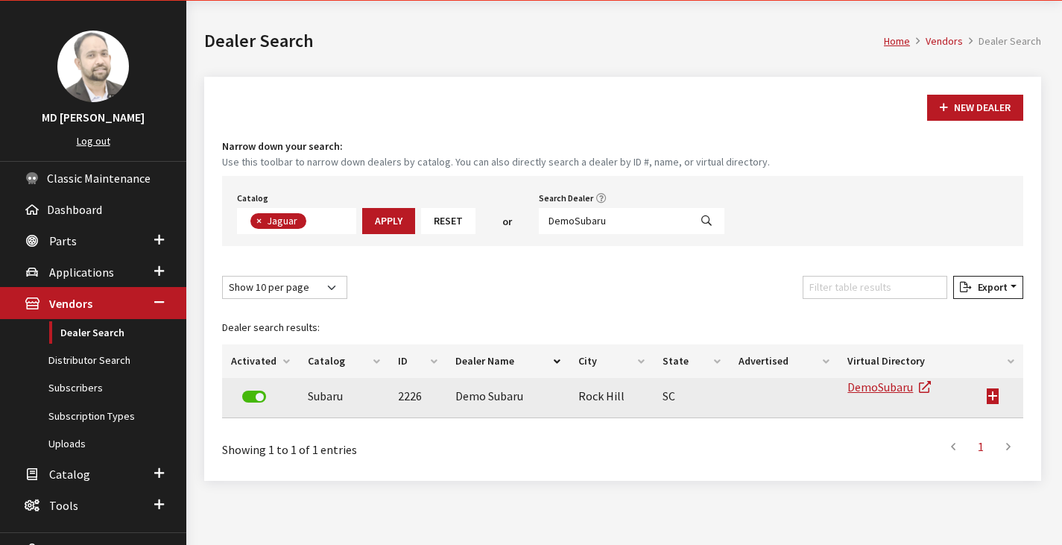
click at [993, 399] on td at bounding box center [1000, 398] width 45 height 40
click at [998, 393] on td at bounding box center [1000, 398] width 45 height 40
click at [992, 394] on td at bounding box center [1000, 398] width 45 height 40
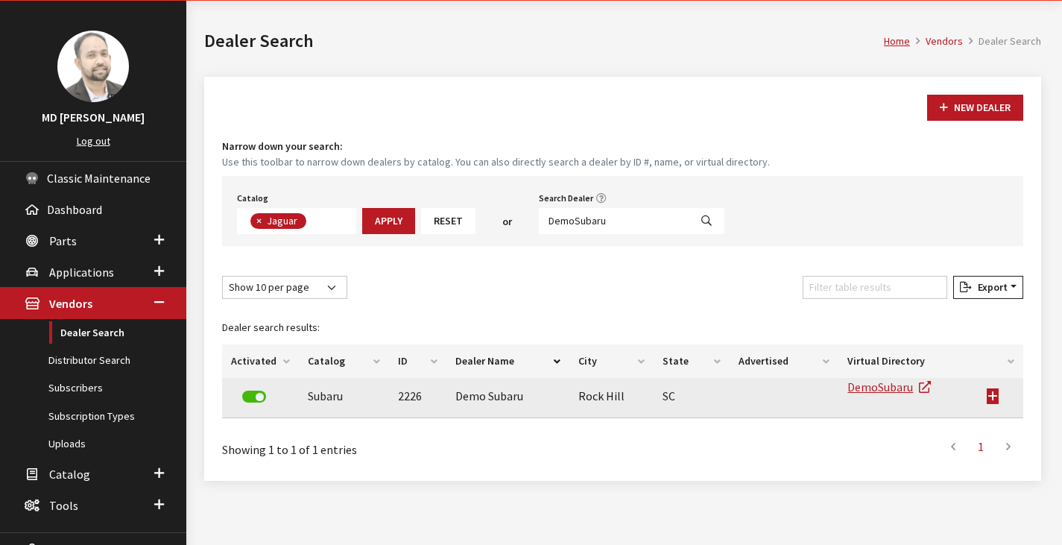
click at [992, 394] on td at bounding box center [1000, 398] width 45 height 40
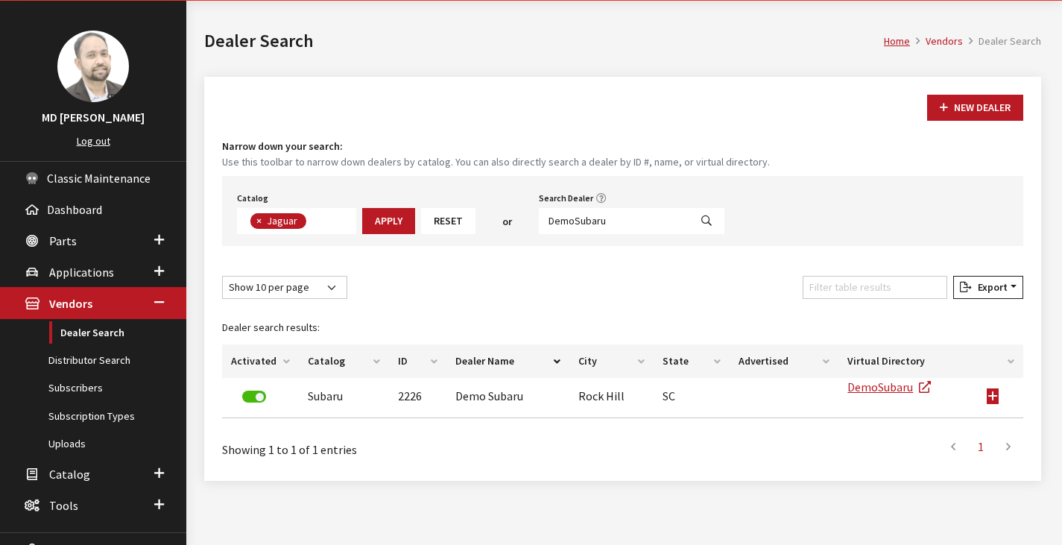
click at [254, 220] on button "×" at bounding box center [258, 221] width 15 height 16
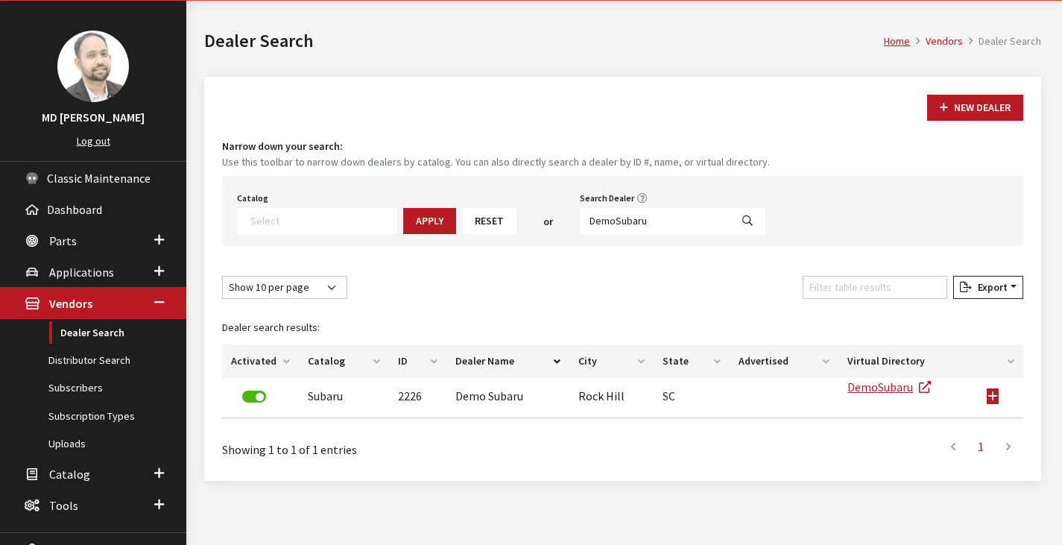
click at [602, 302] on div "Show 10 per page Show 25 per page Show 50 per page Show 100 per page Show 1000 …" at bounding box center [622, 290] width 807 height 29
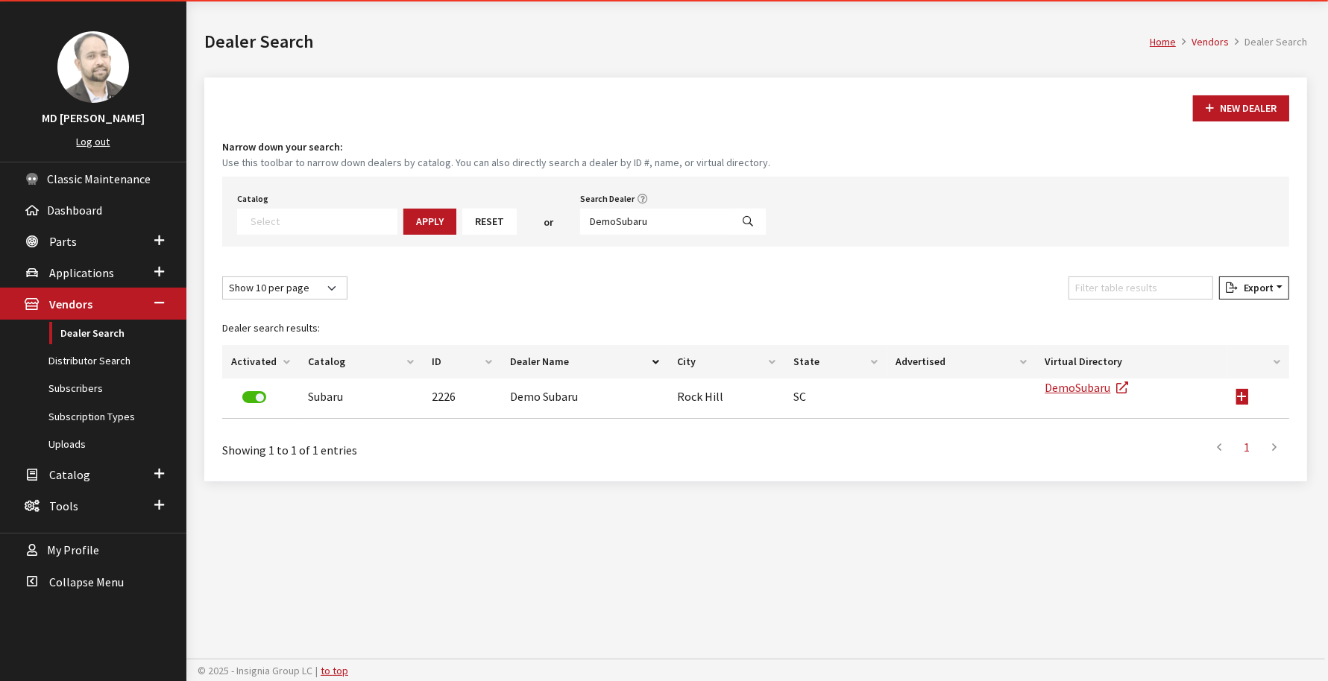
drag, startPoint x: 913, startPoint y: 2, endPoint x: 899, endPoint y: 588, distance: 585.5
click at [899, 544] on div "Modal title Cancel Yes OK Modal title OK Home Vendors Dealer Search Dealer Sear…" at bounding box center [755, 341] width 1139 height 681
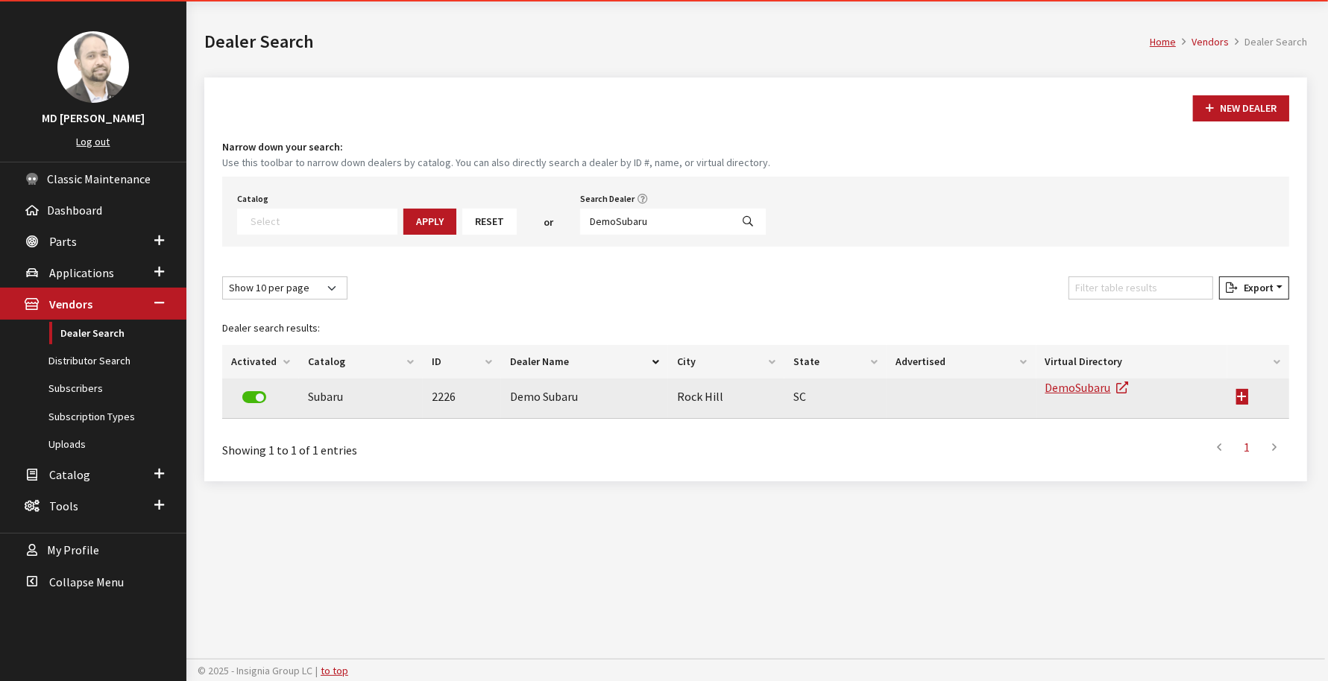
click at [1062, 394] on td at bounding box center [1258, 399] width 62 height 40
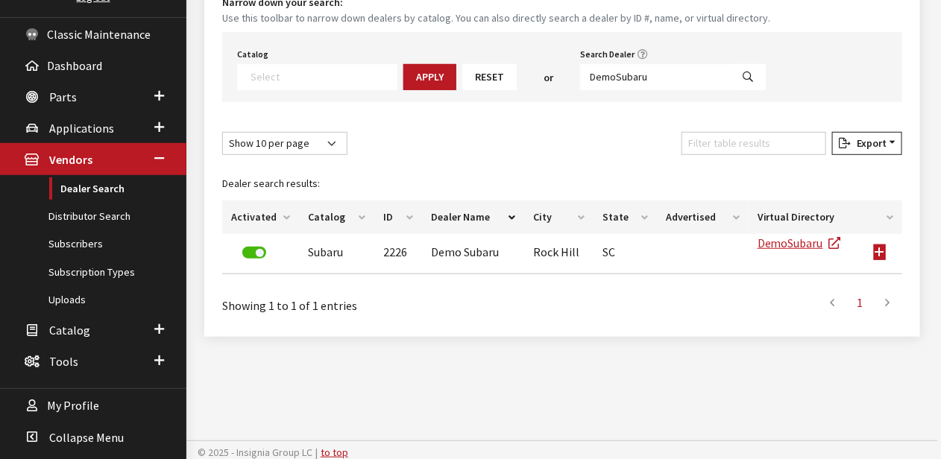
scroll to position [198, 0]
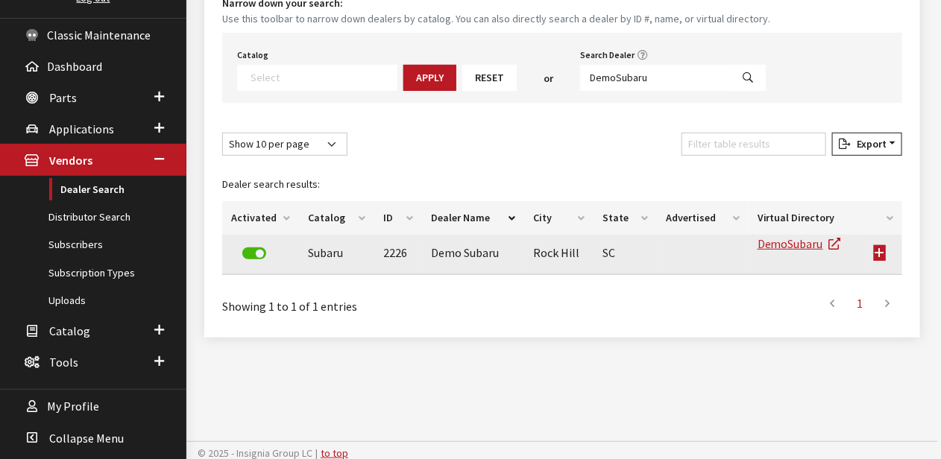
click at [887, 253] on td at bounding box center [884, 255] width 38 height 40
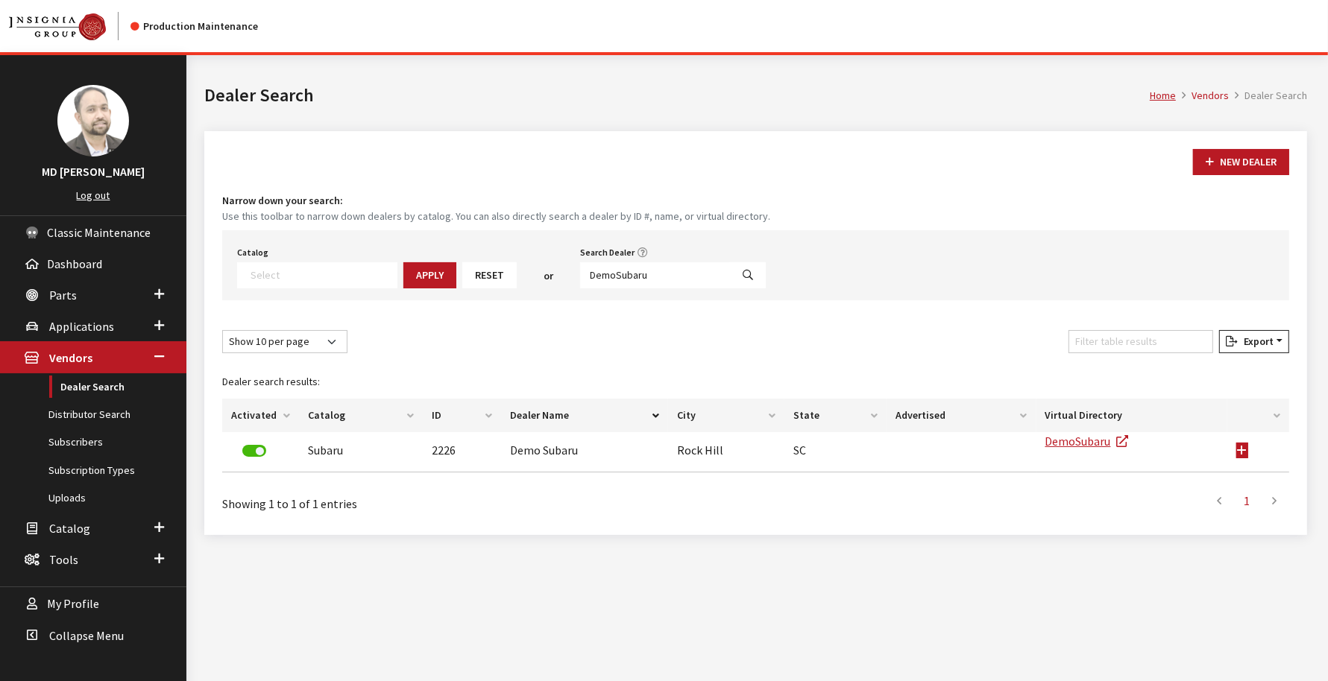
scroll to position [54, 0]
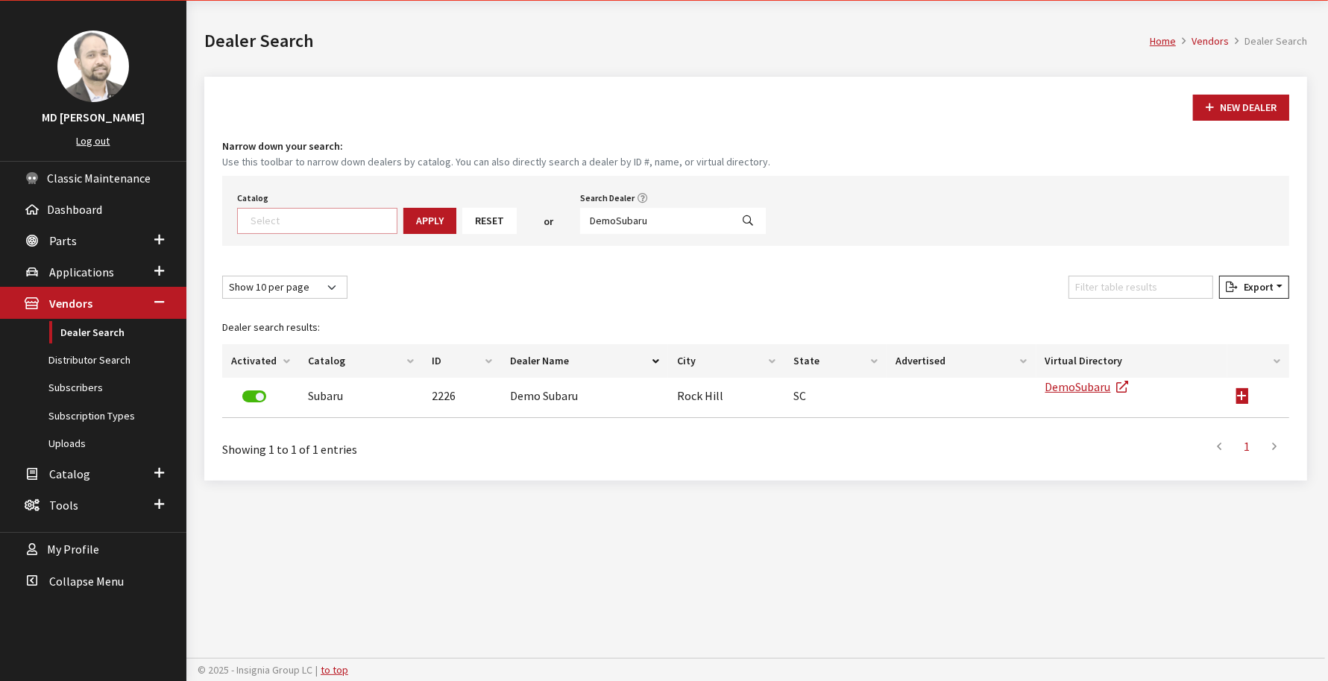
click at [341, 218] on textarea "Search" at bounding box center [324, 220] width 146 height 13
select select "5"
click at [379, 222] on button "Apply" at bounding box center [386, 221] width 53 height 26
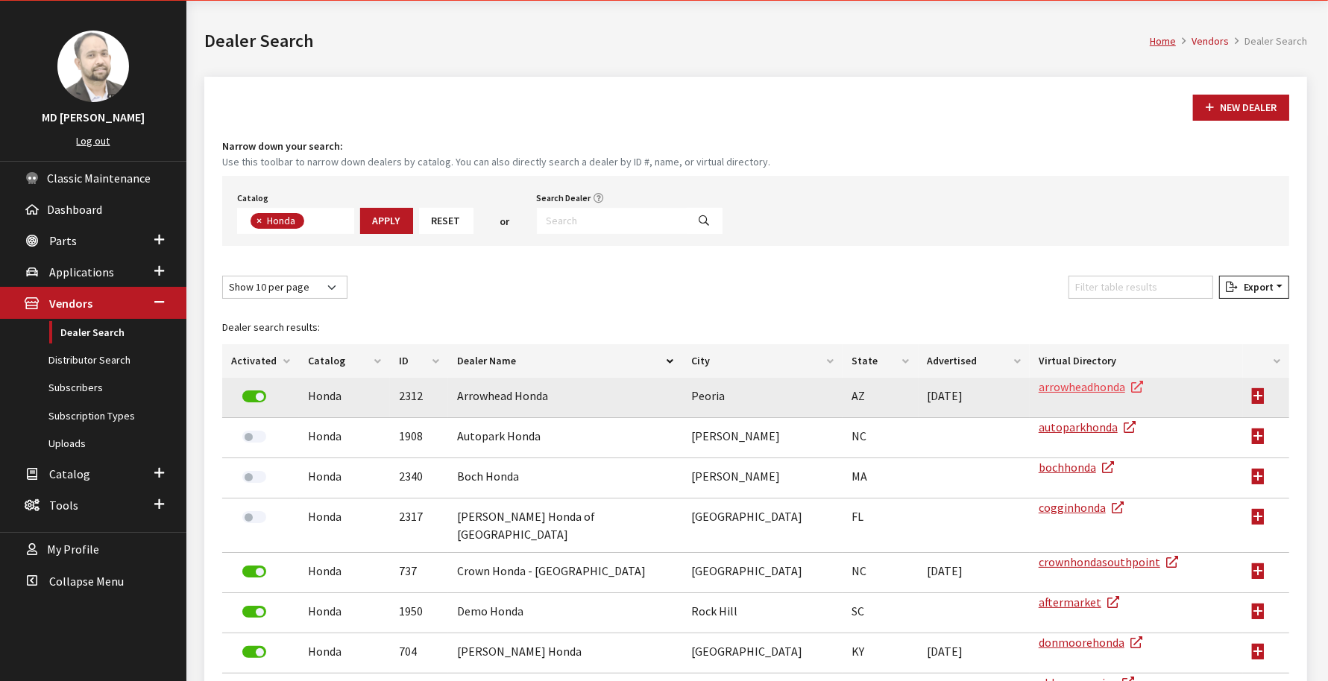
click at [1062, 383] on link "arrowheadhonda" at bounding box center [1091, 387] width 104 height 15
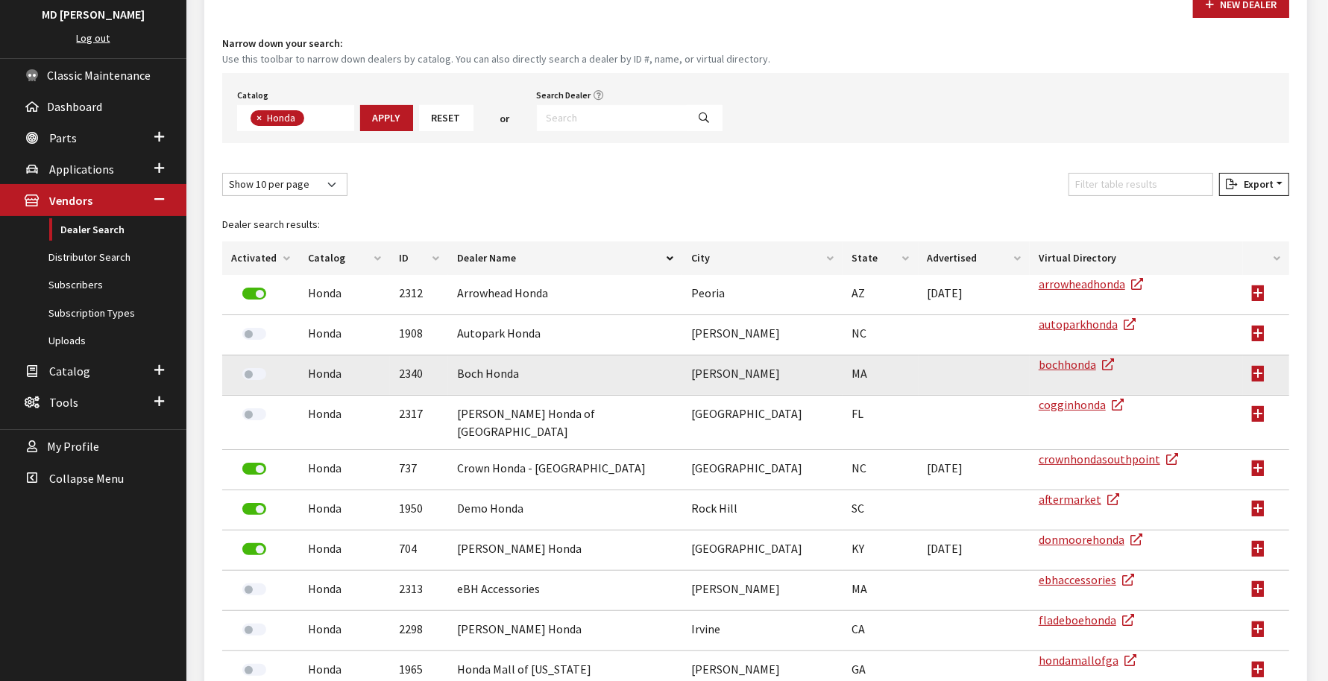
scroll to position [157, 0]
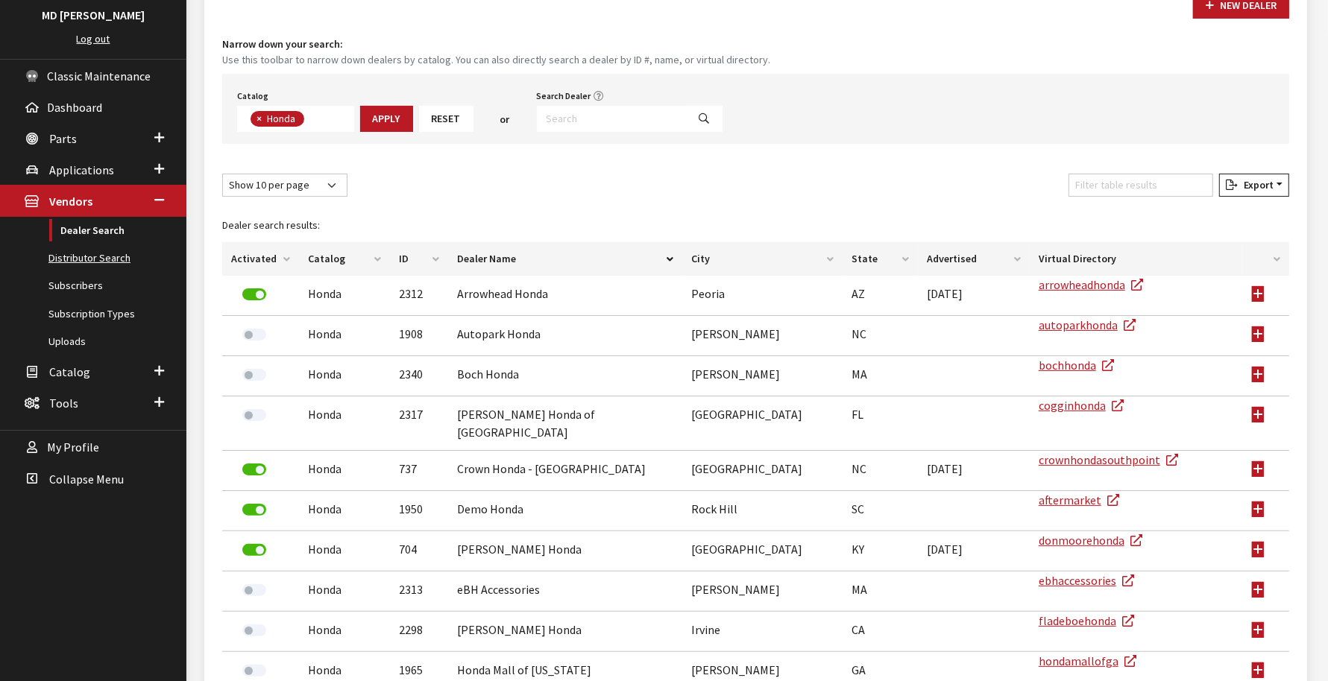
click at [97, 256] on link "Distributor Search" at bounding box center [93, 259] width 186 height 28
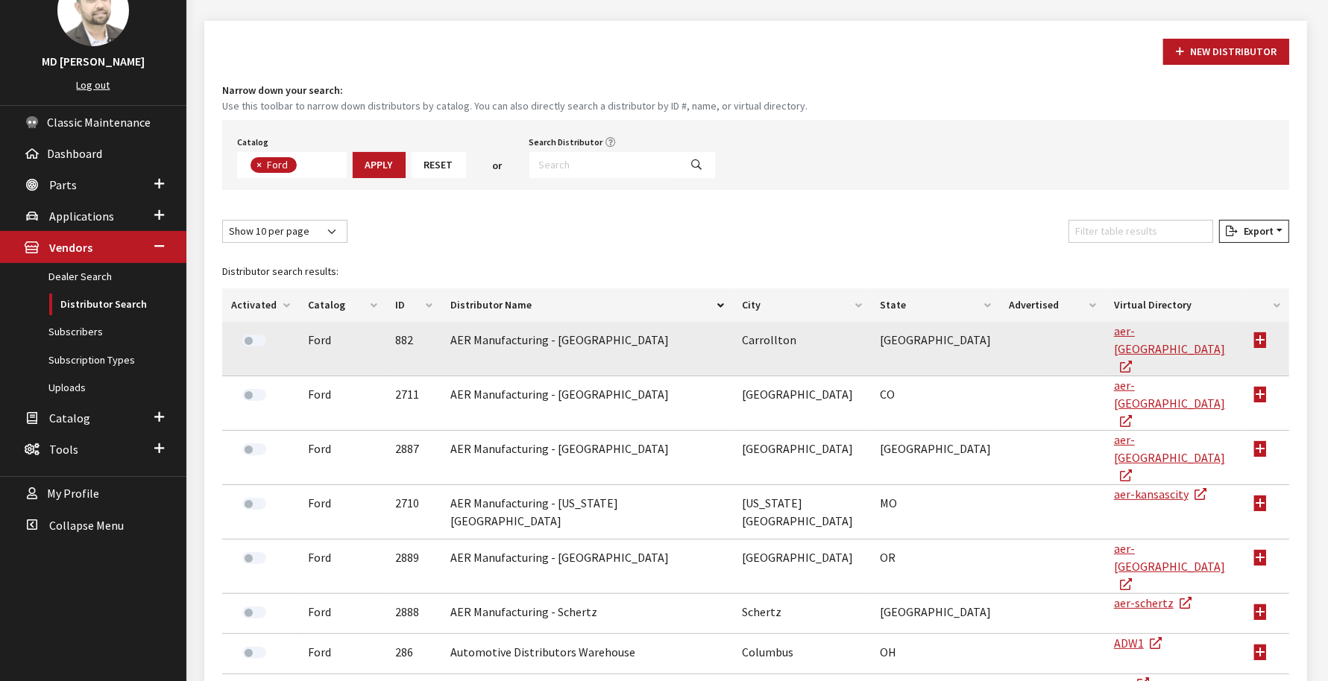
scroll to position [110, 0]
click at [1259, 339] on td at bounding box center [1267, 350] width 44 height 54
click at [1130, 324] on link "aer-[GEOGRAPHIC_DATA]" at bounding box center [1169, 349] width 111 height 51
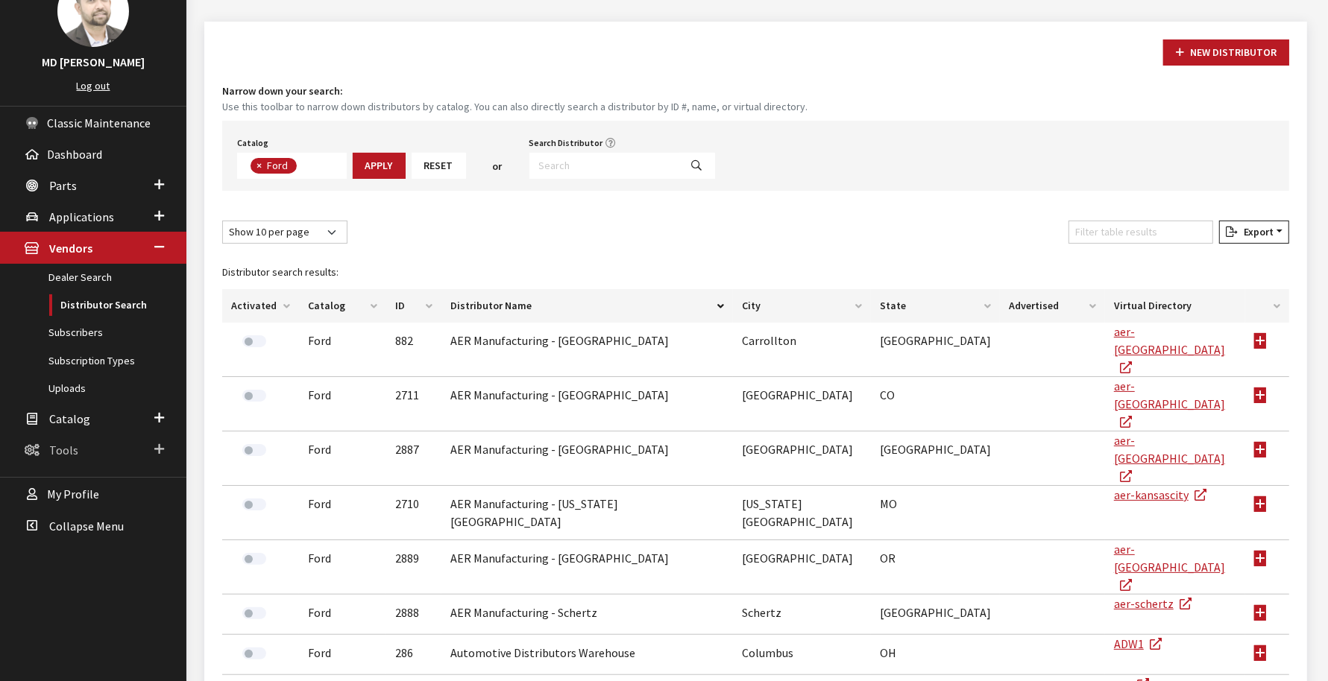
click at [68, 445] on span "Tools" at bounding box center [63, 450] width 29 height 15
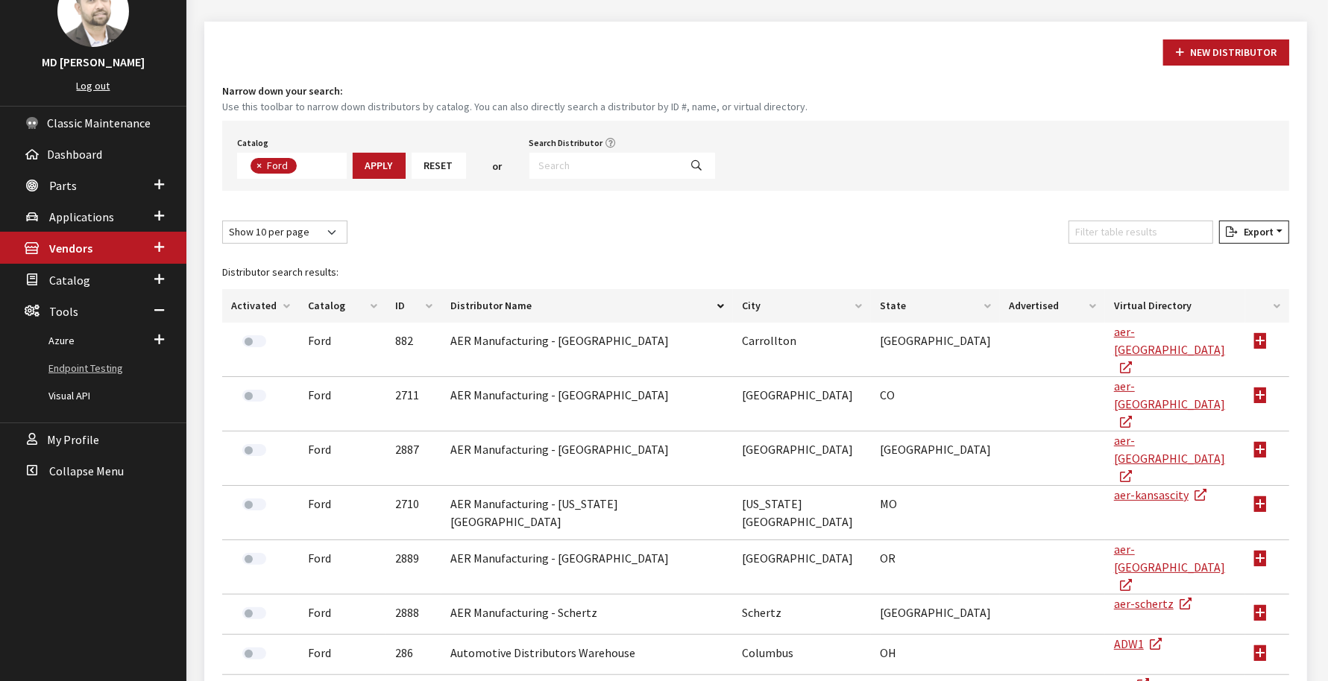
click at [97, 368] on link "Endpoint Testing" at bounding box center [93, 369] width 186 height 28
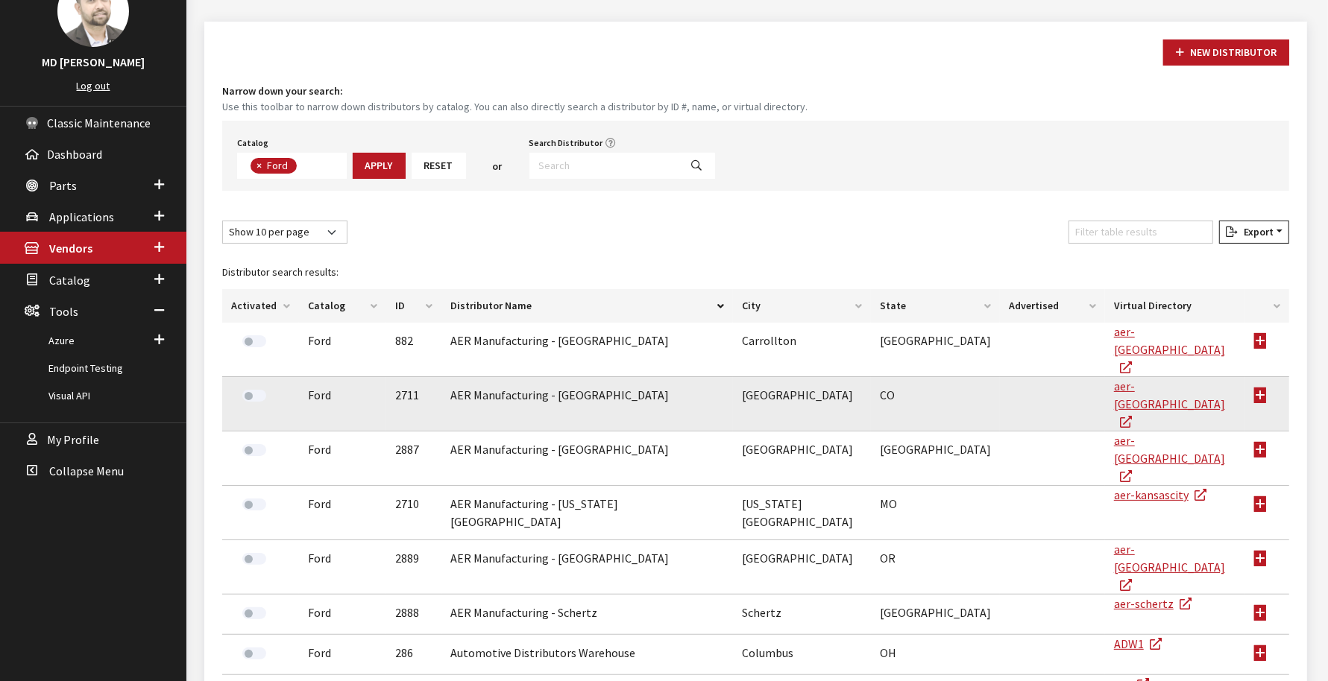
scroll to position [0, 0]
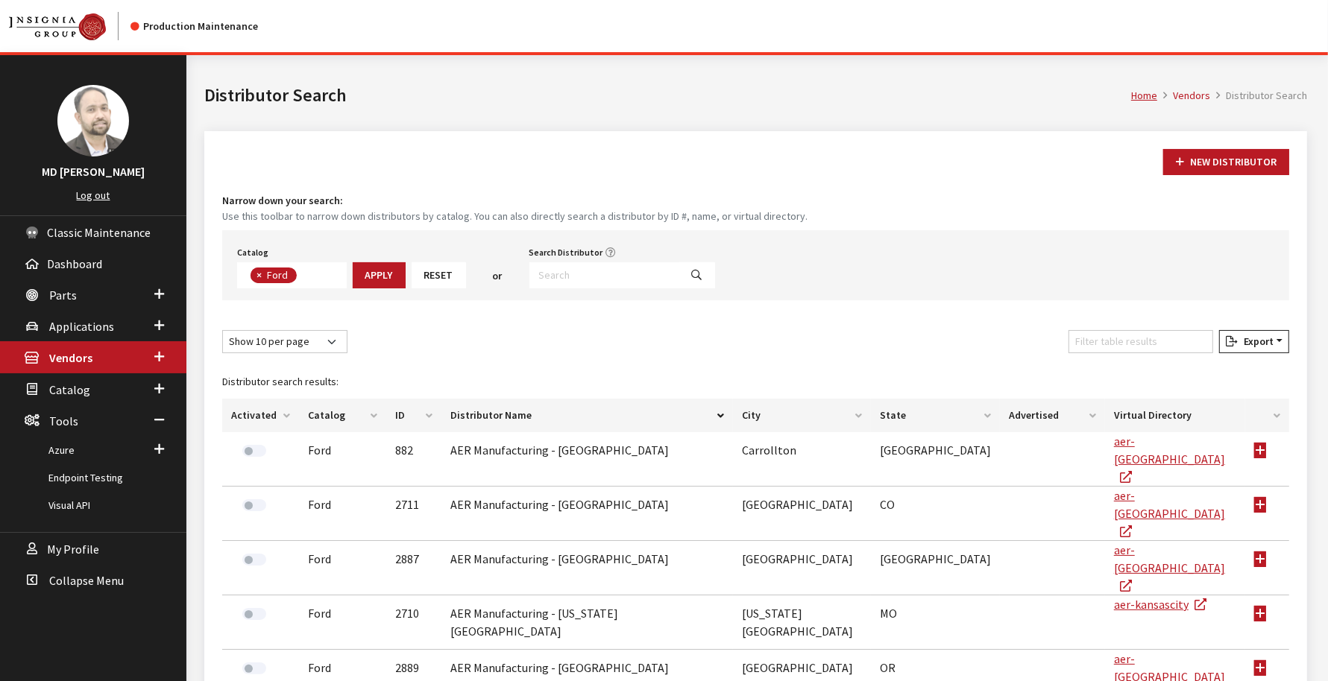
click at [257, 271] on span "×" at bounding box center [258, 274] width 5 height 13
select select
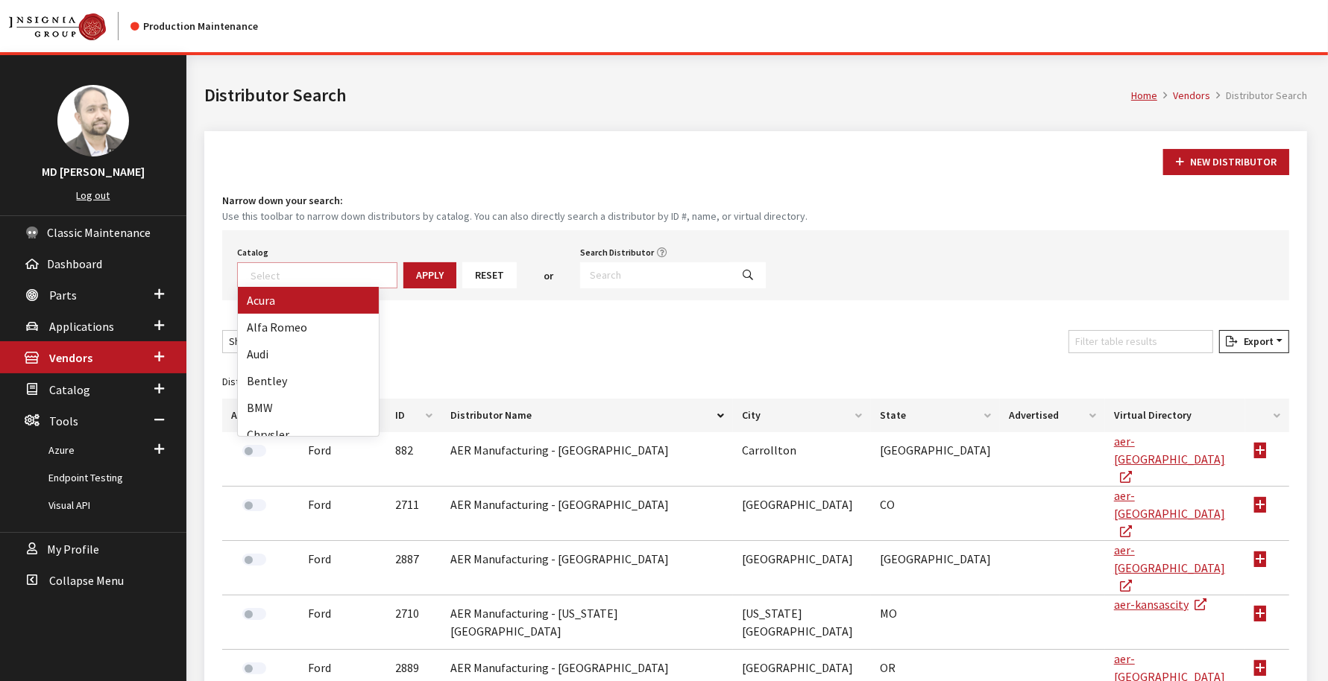
scroll to position [96, 0]
click at [582, 270] on input "Search Distributor" at bounding box center [655, 275] width 151 height 26
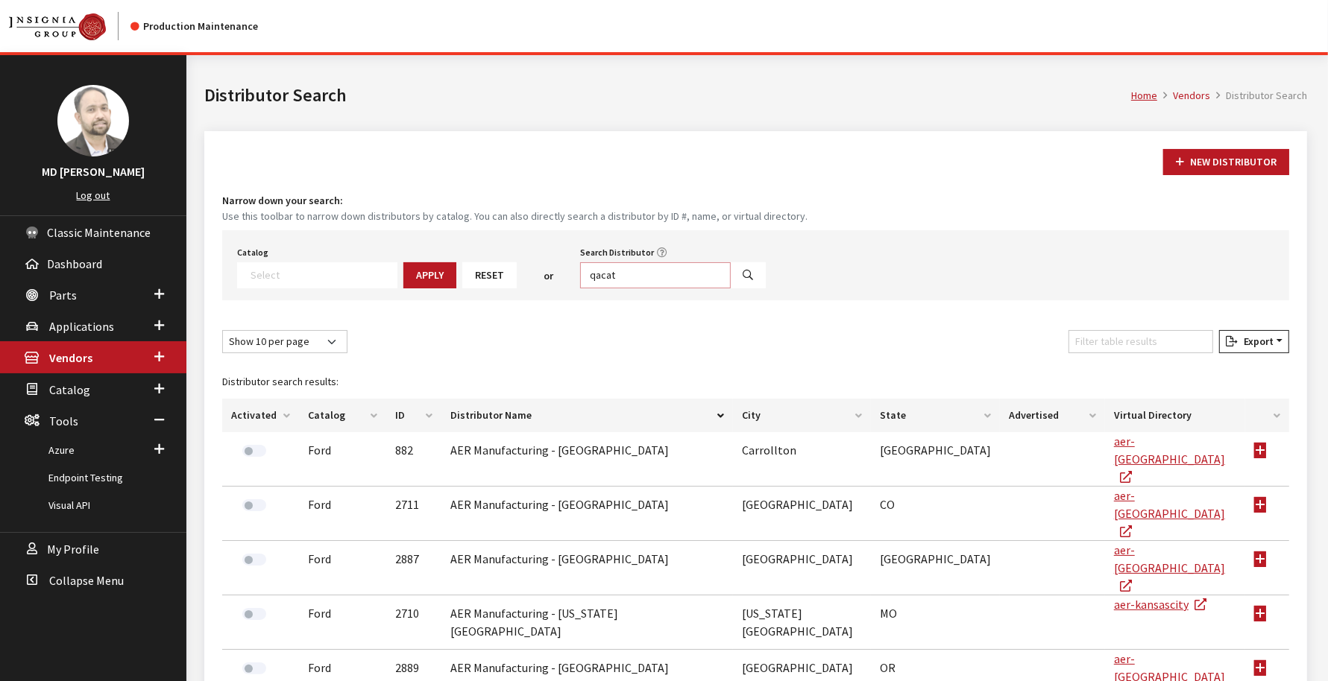
type input "qacat"
select select
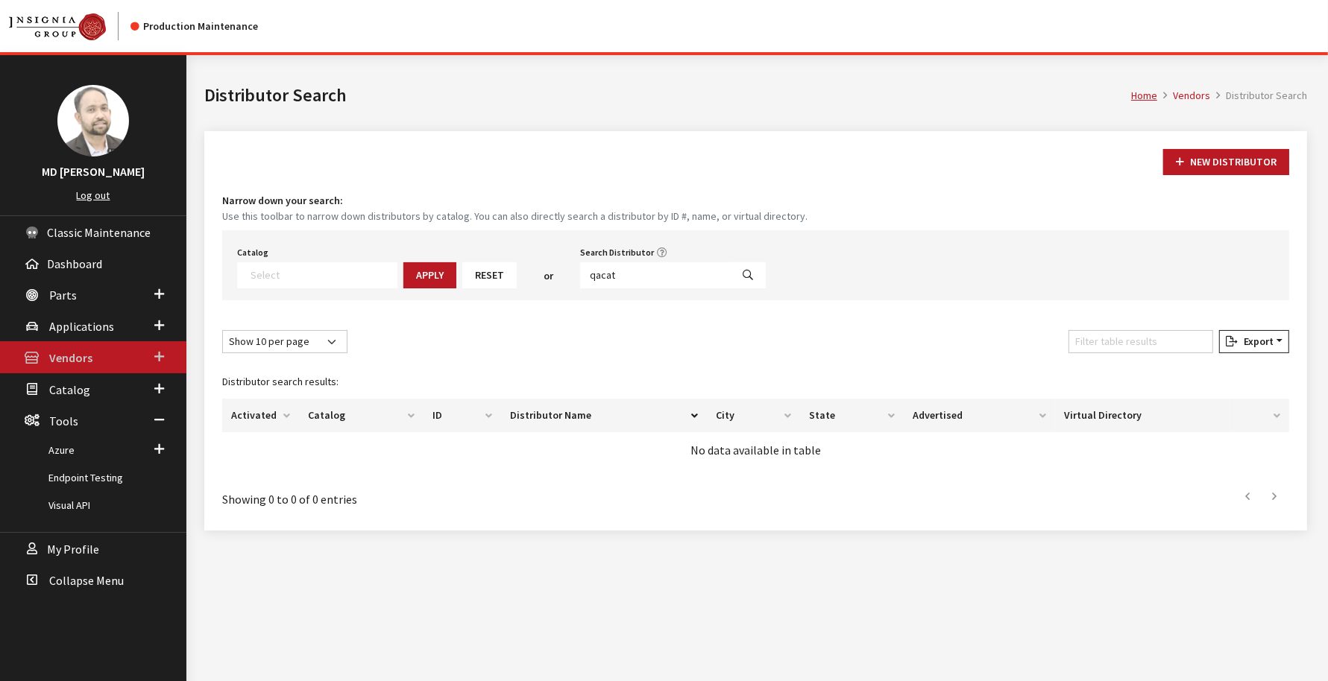
click at [86, 351] on span "Vendors" at bounding box center [70, 358] width 43 height 15
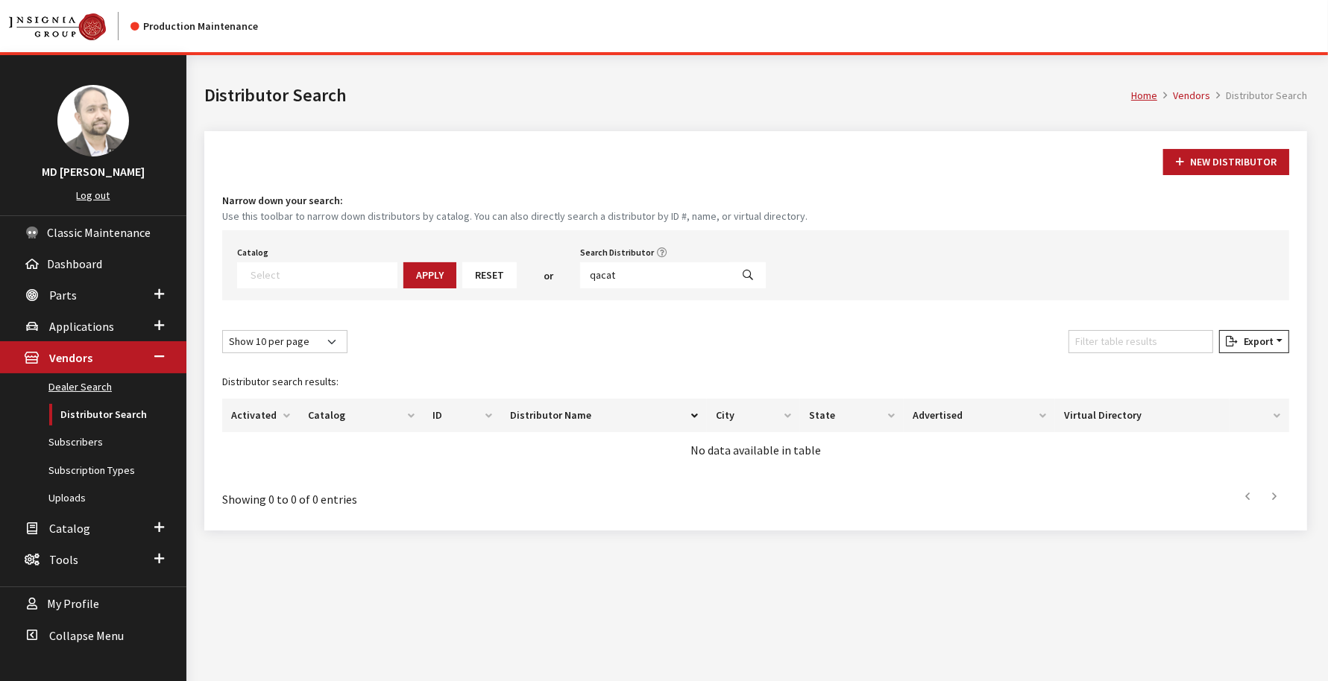
click at [89, 384] on link "Dealer Search" at bounding box center [93, 388] width 186 height 28
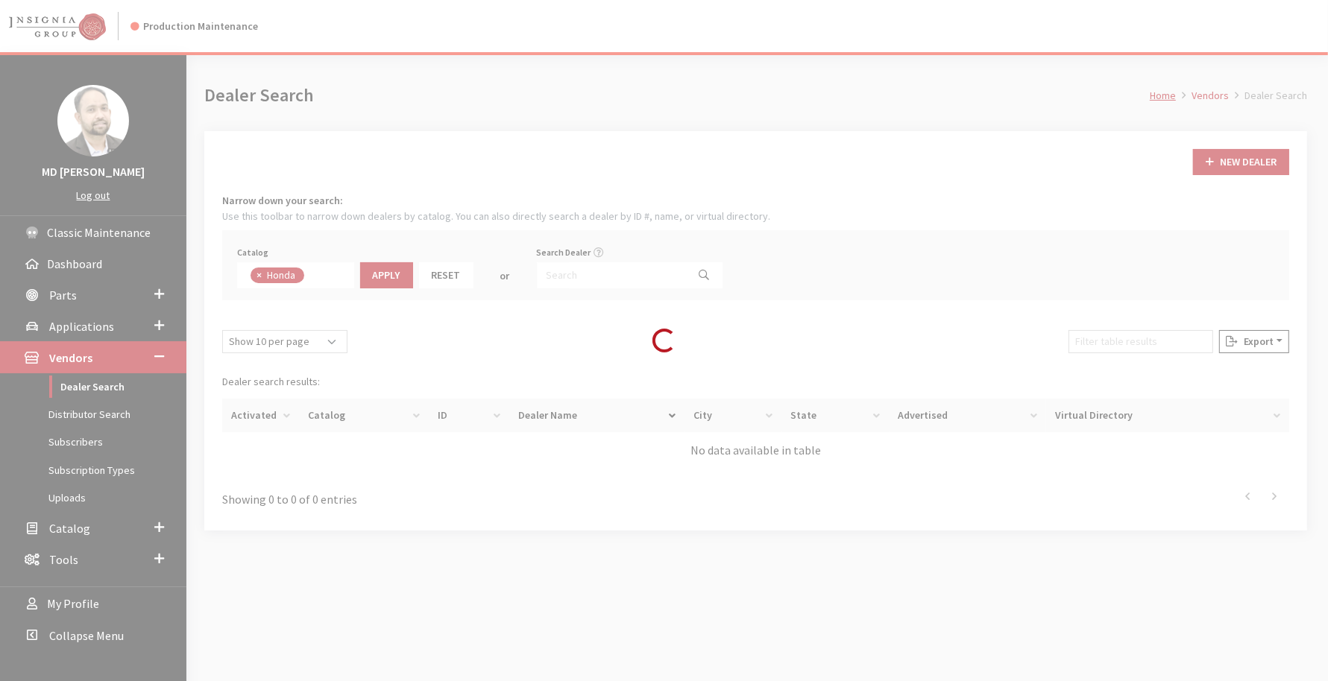
scroll to position [78, 0]
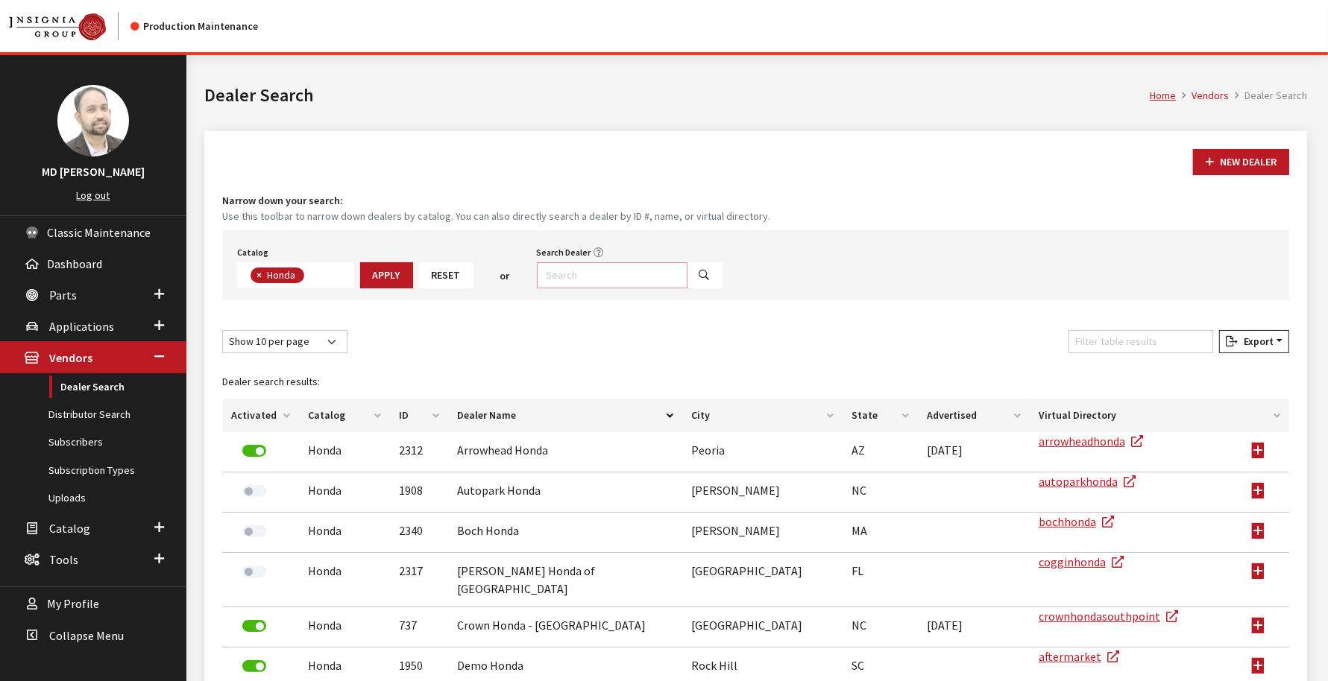
click at [543, 271] on input "Search Dealer" at bounding box center [612, 275] width 151 height 26
type input "qacat"
select select
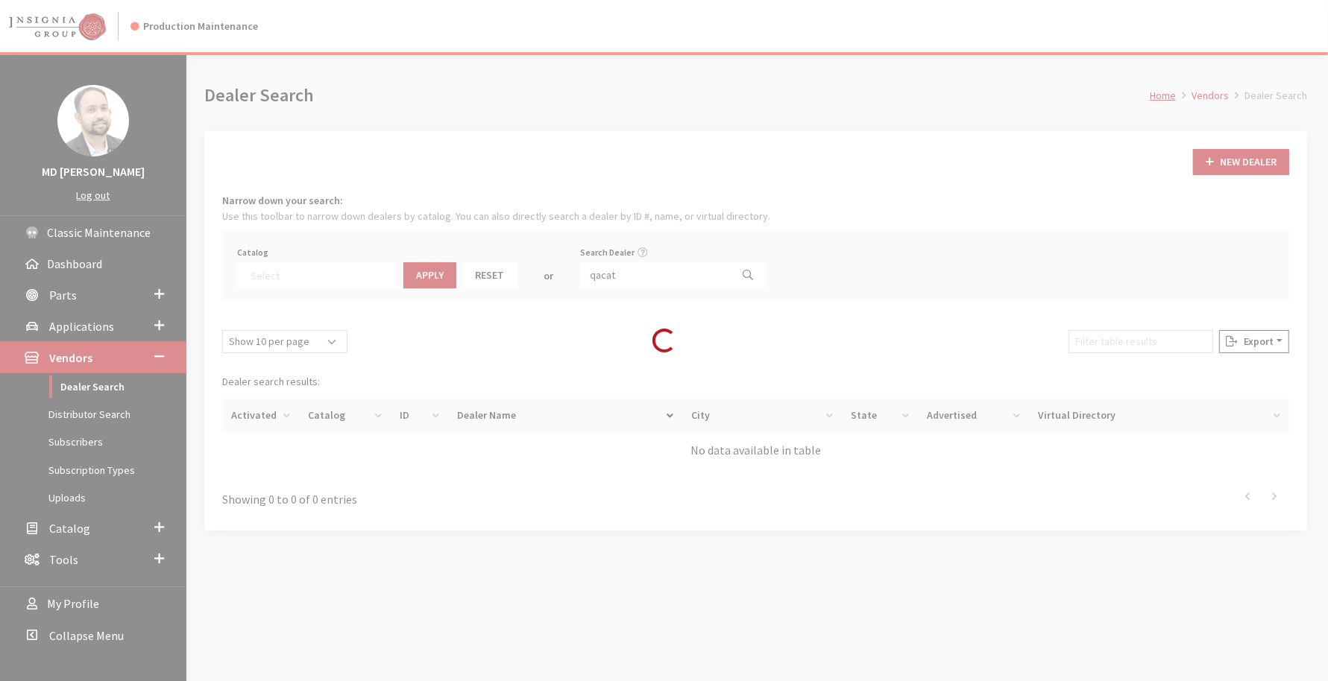
scroll to position [124, 0]
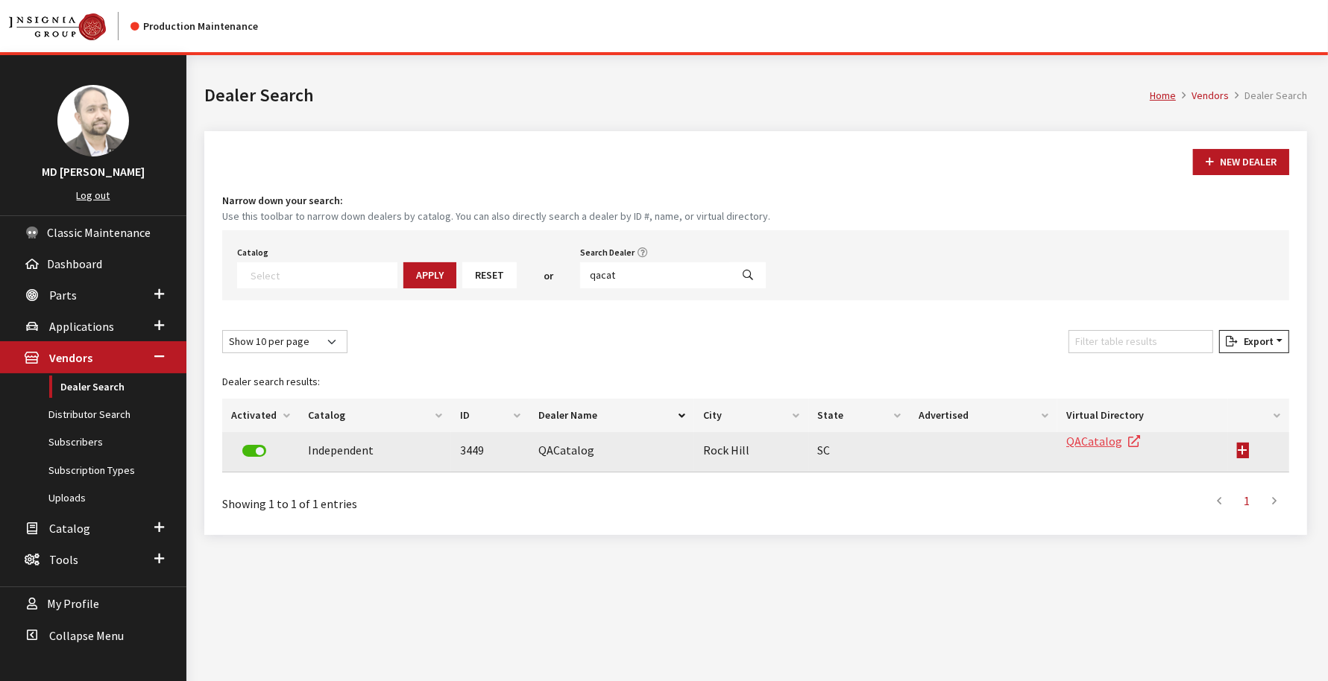
click at [1083, 436] on link "QACatalog" at bounding box center [1103, 441] width 74 height 15
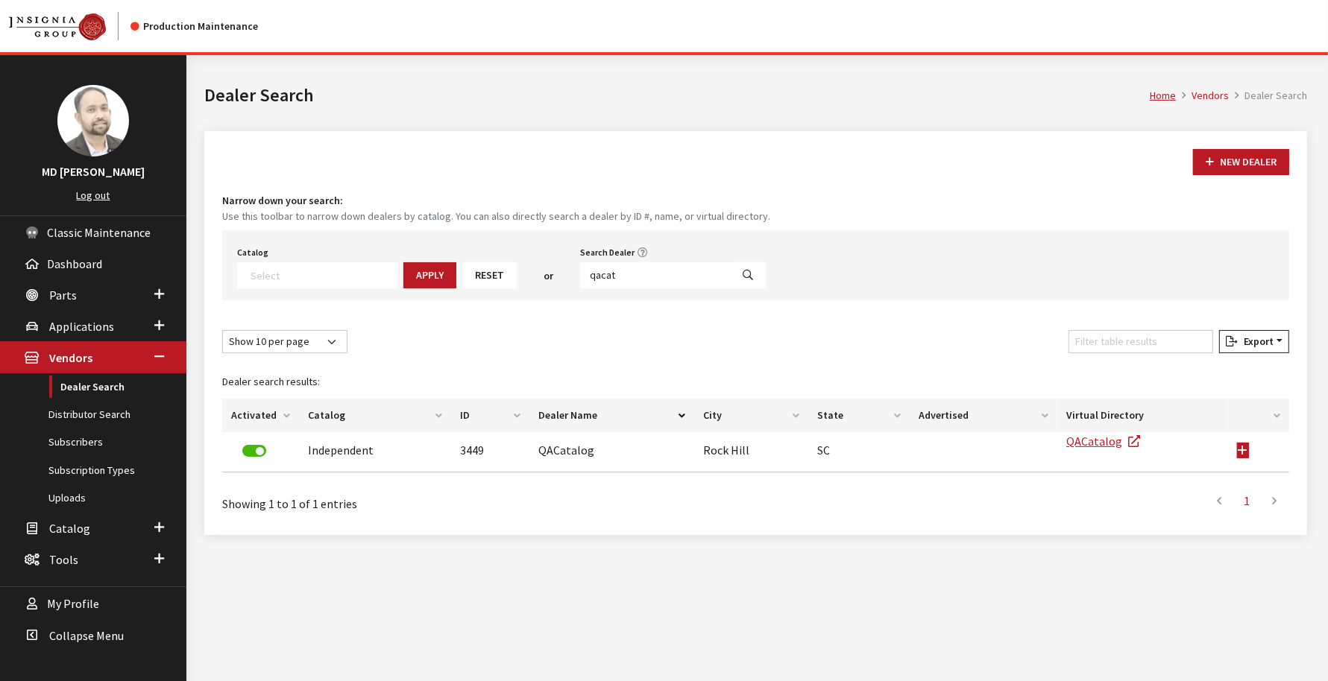
scroll to position [1, 0]
click at [302, 283] on span at bounding box center [317, 275] width 160 height 26
type textarea "vw"
select select "11"
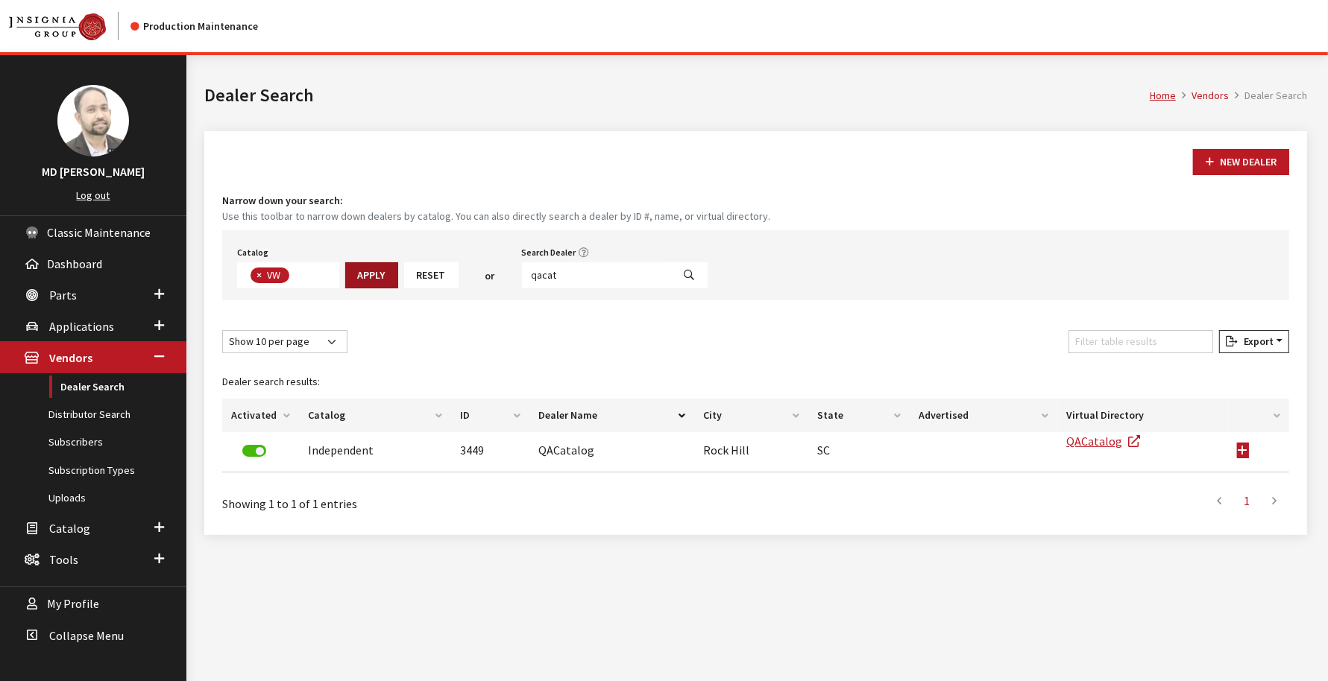
click at [368, 280] on button "Apply" at bounding box center [371, 275] width 53 height 26
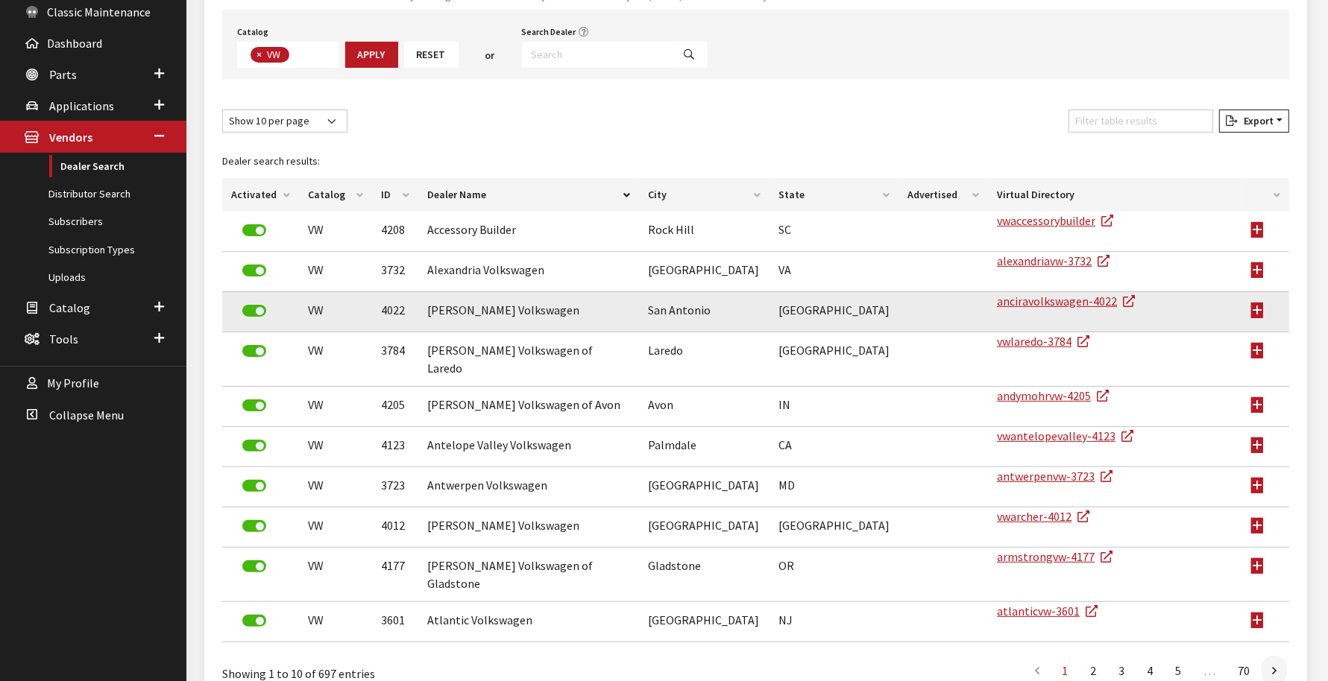
scroll to position [220, 0]
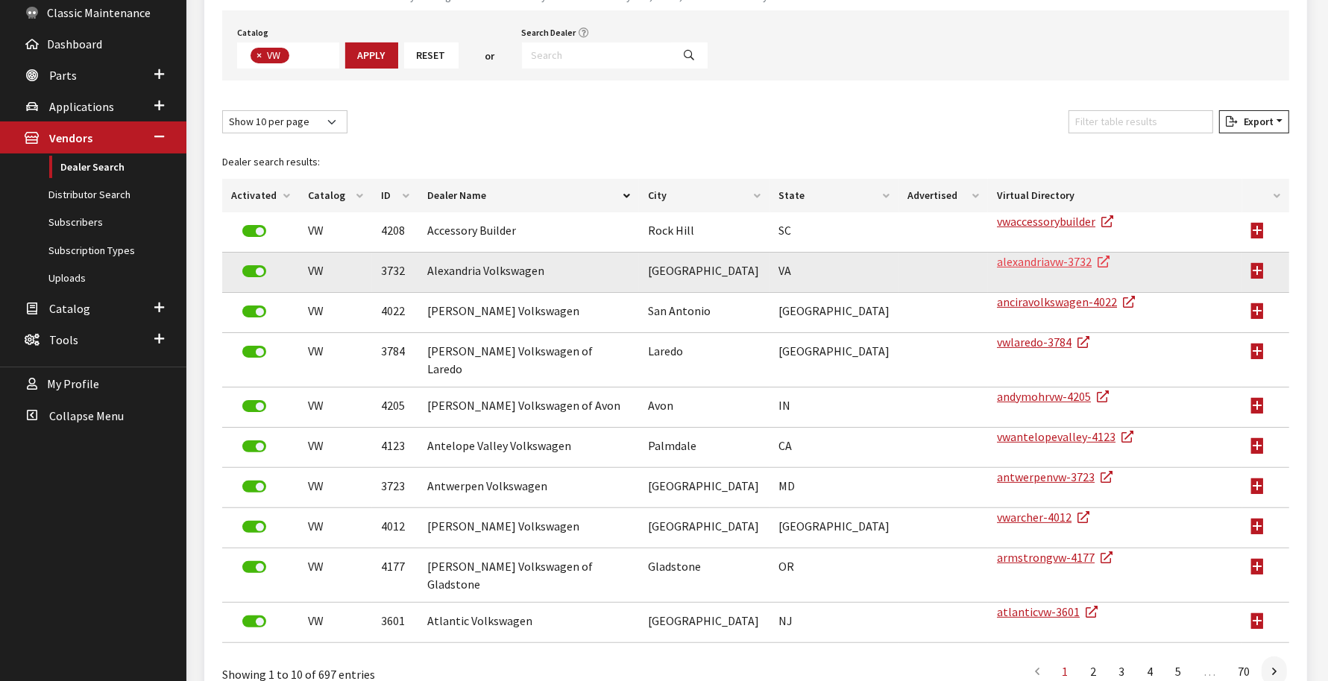
click at [997, 265] on link "alexandriavw-3732" at bounding box center [1053, 261] width 113 height 15
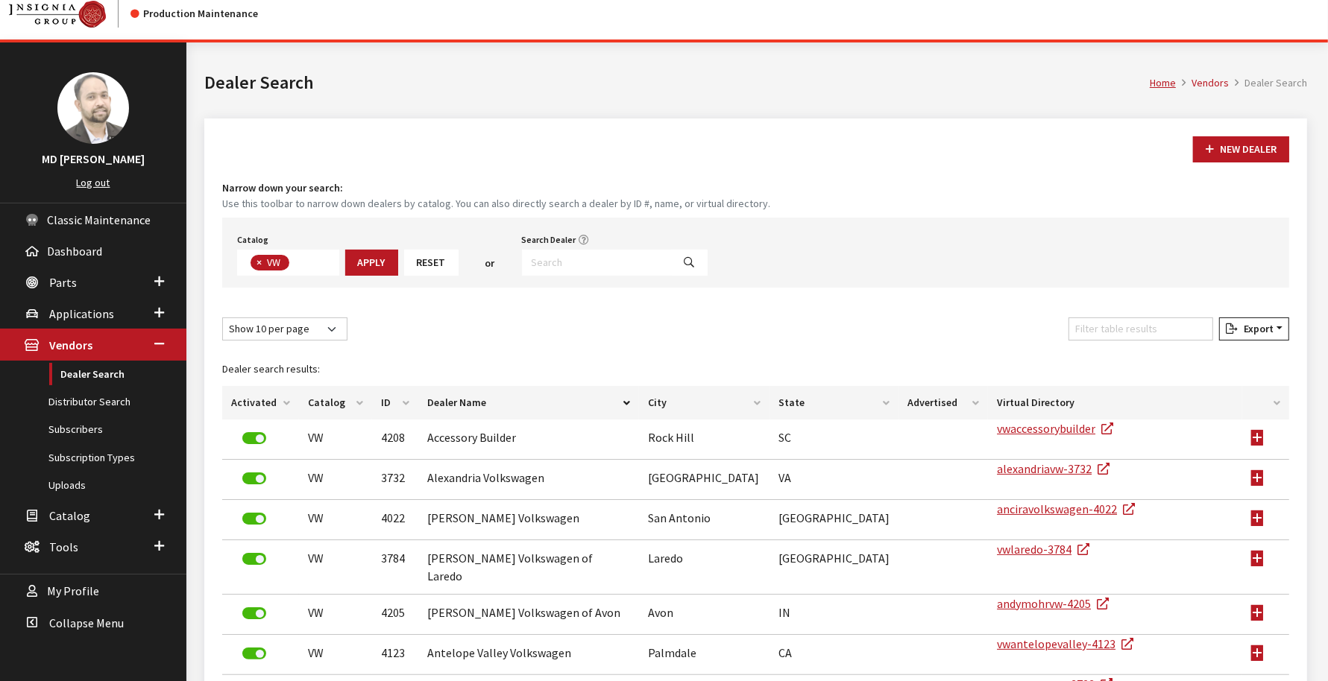
scroll to position [0, 0]
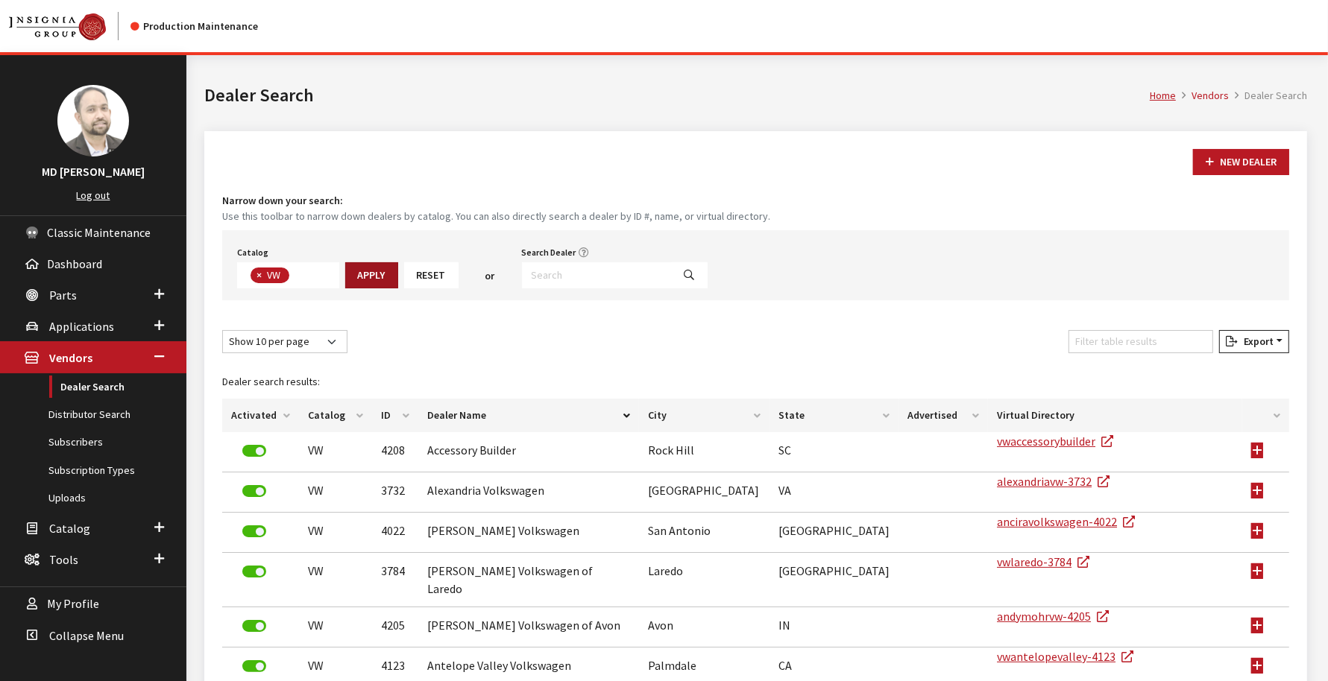
click at [377, 277] on button "Apply" at bounding box center [371, 275] width 53 height 26
click at [259, 279] on span "×" at bounding box center [258, 274] width 5 height 13
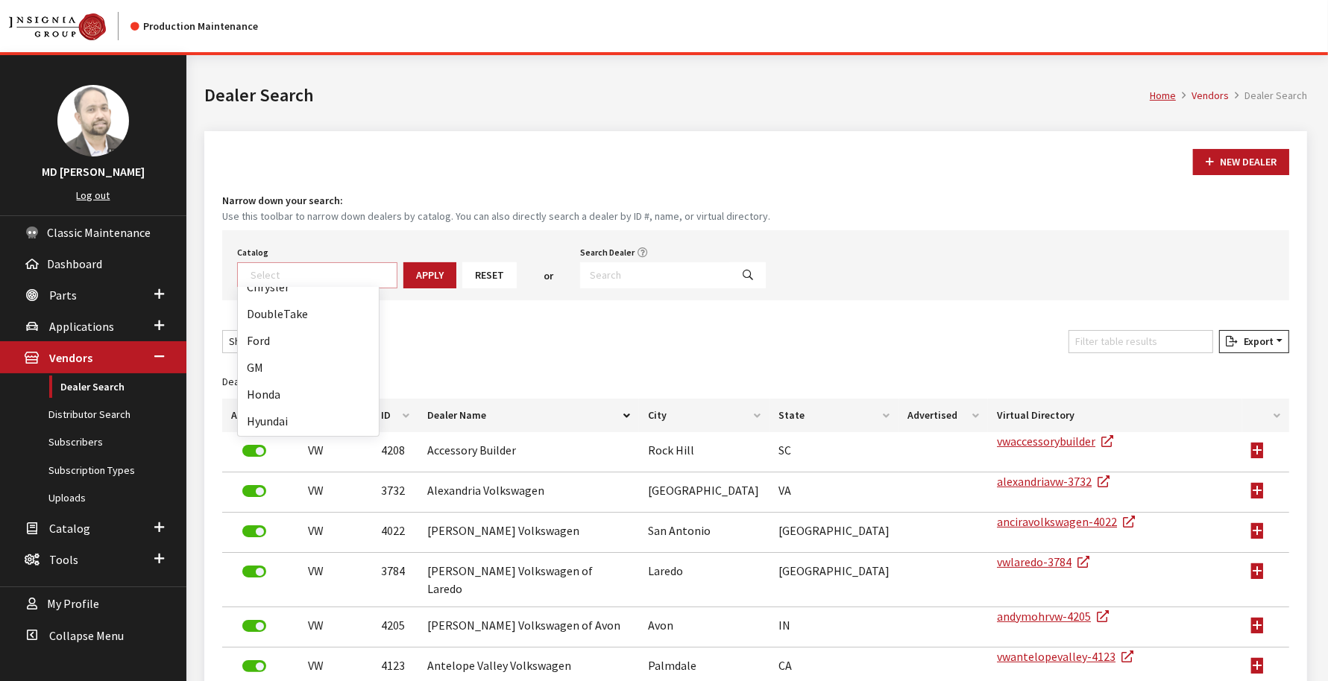
scroll to position [157, 0]
select select "5"
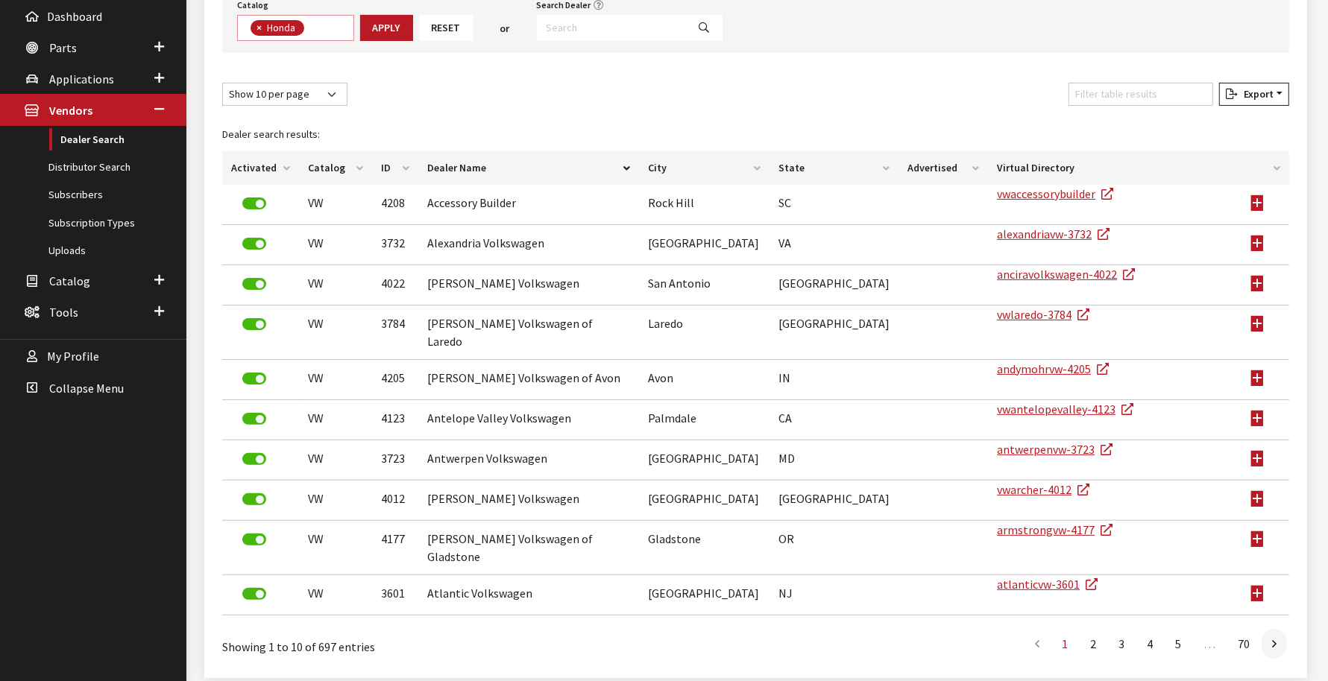
scroll to position [247, 0]
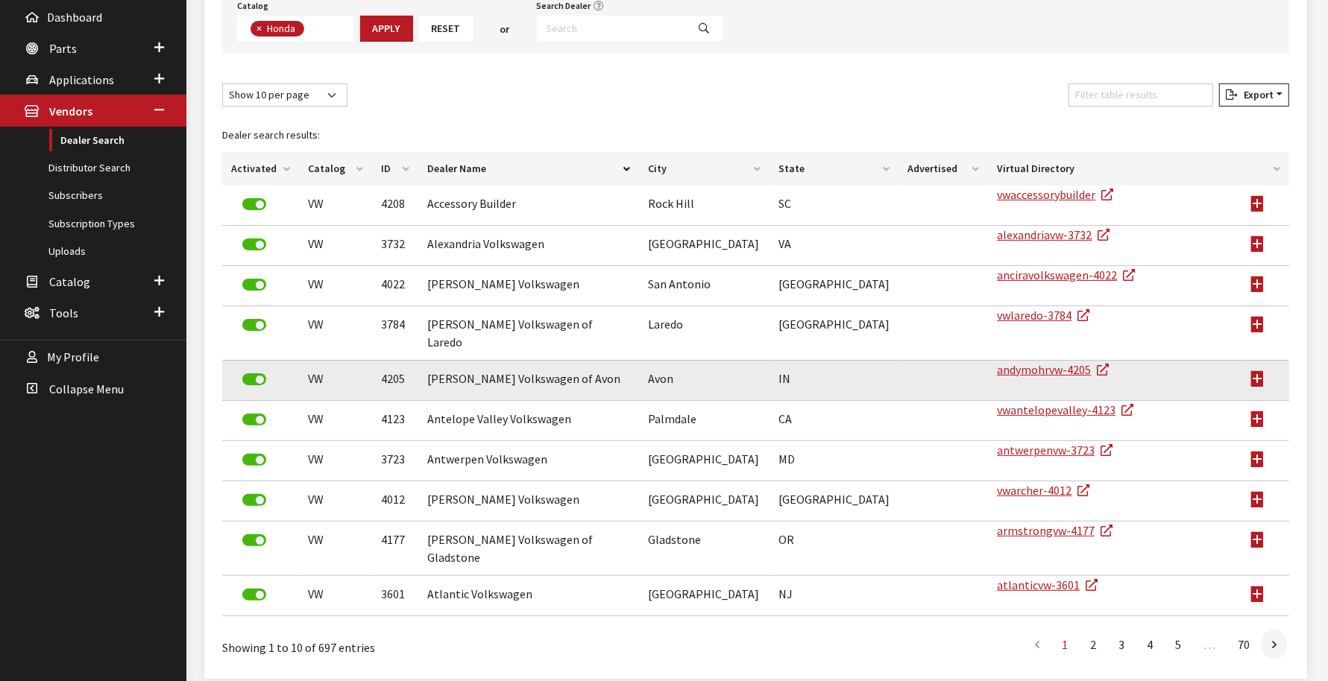
click at [1250, 365] on td at bounding box center [1265, 381] width 47 height 40
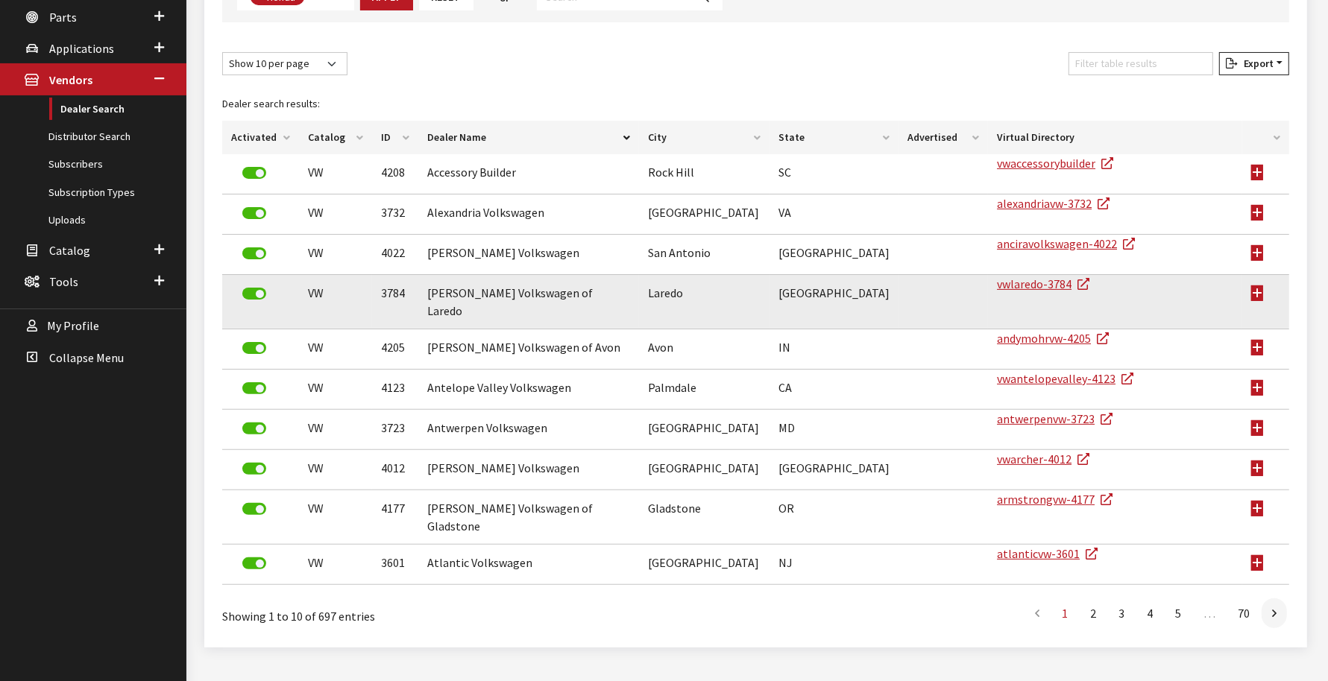
scroll to position [0, 0]
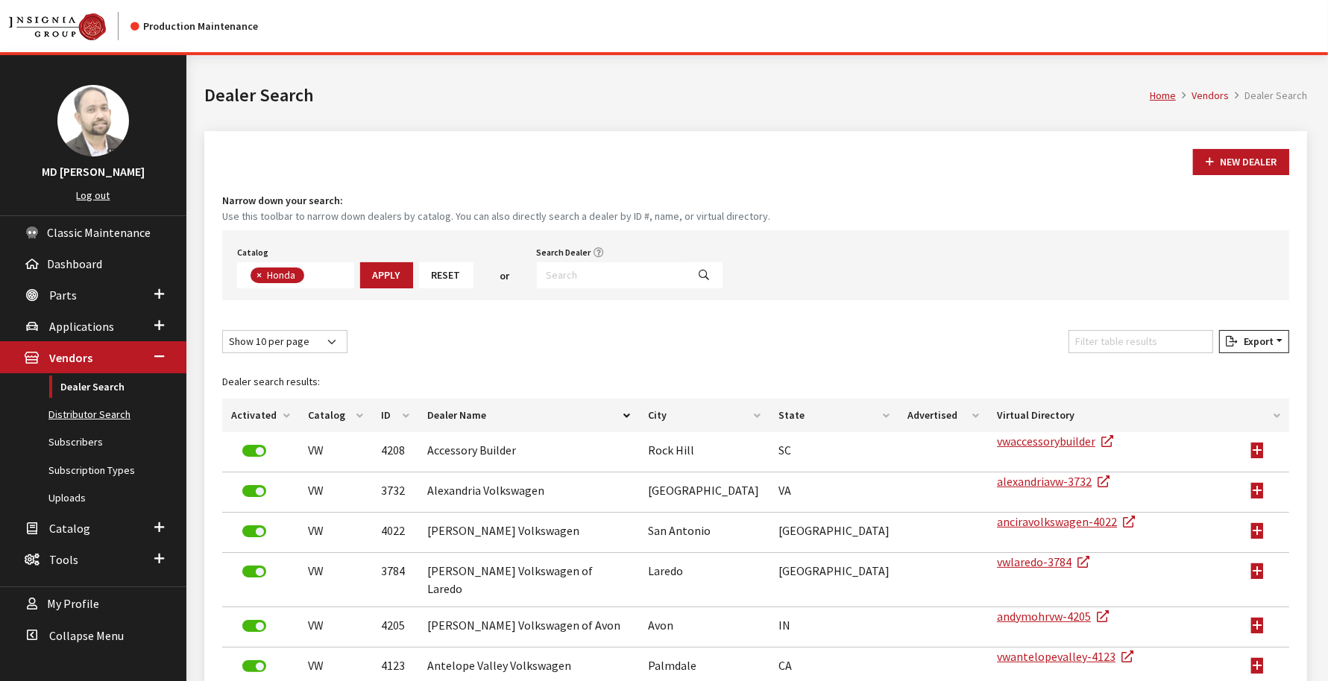
click at [86, 417] on link "Distributor Search" at bounding box center [93, 415] width 186 height 28
